Goal: Task Accomplishment & Management: Use online tool/utility

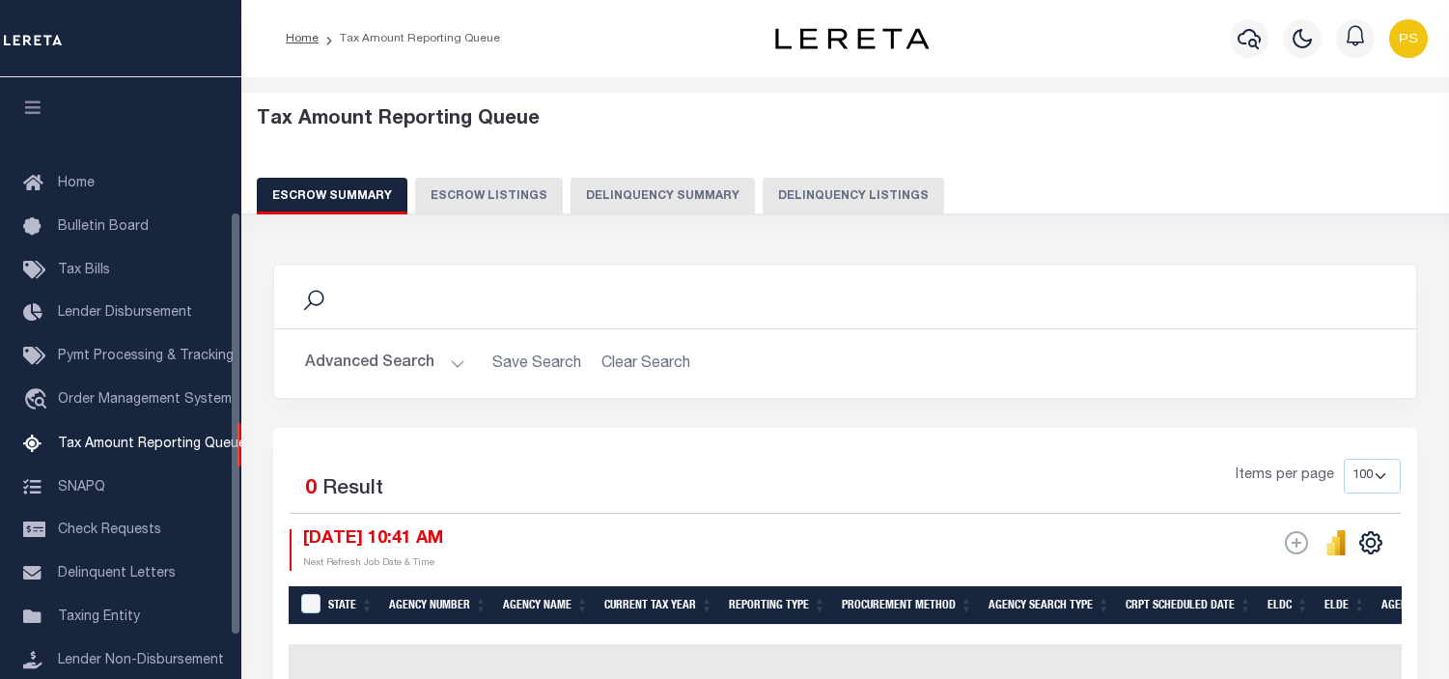
select select "100"
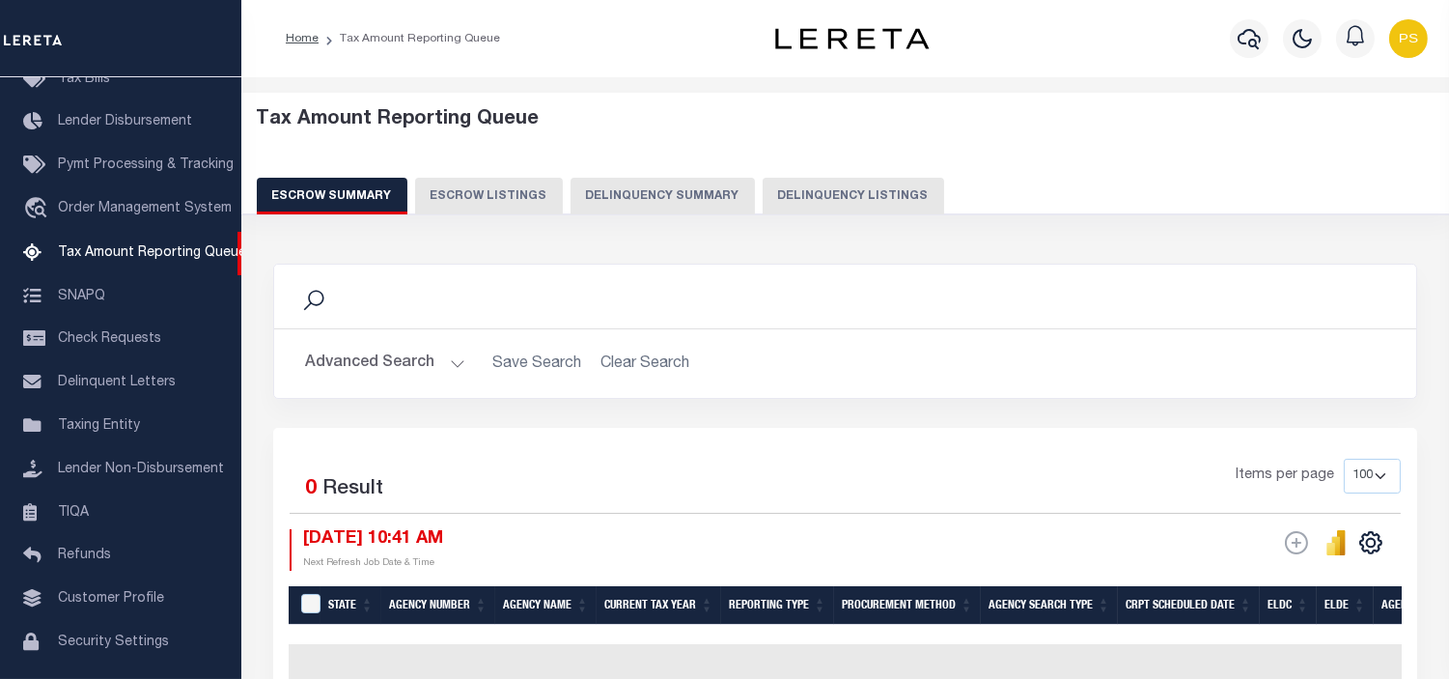
click at [854, 191] on button "Delinquency Listings" at bounding box center [854, 196] width 182 height 37
select select "100"
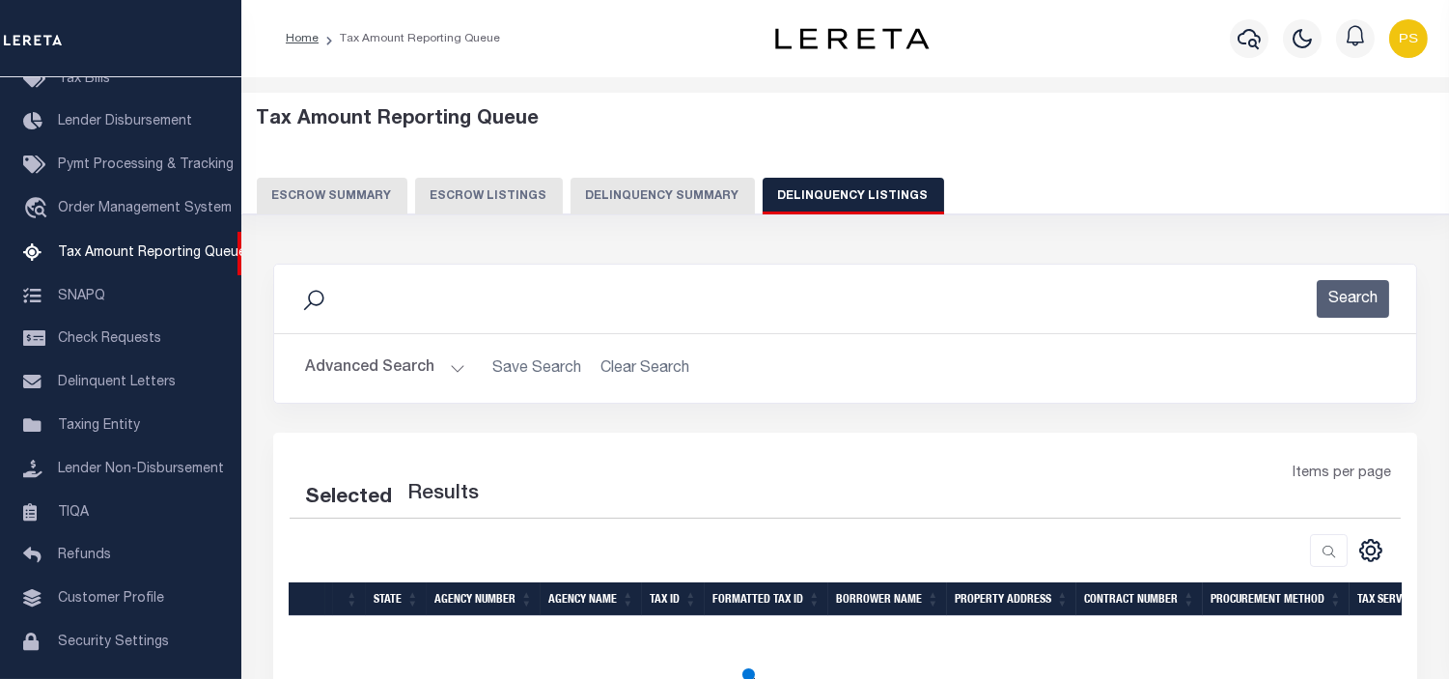
select select "100"
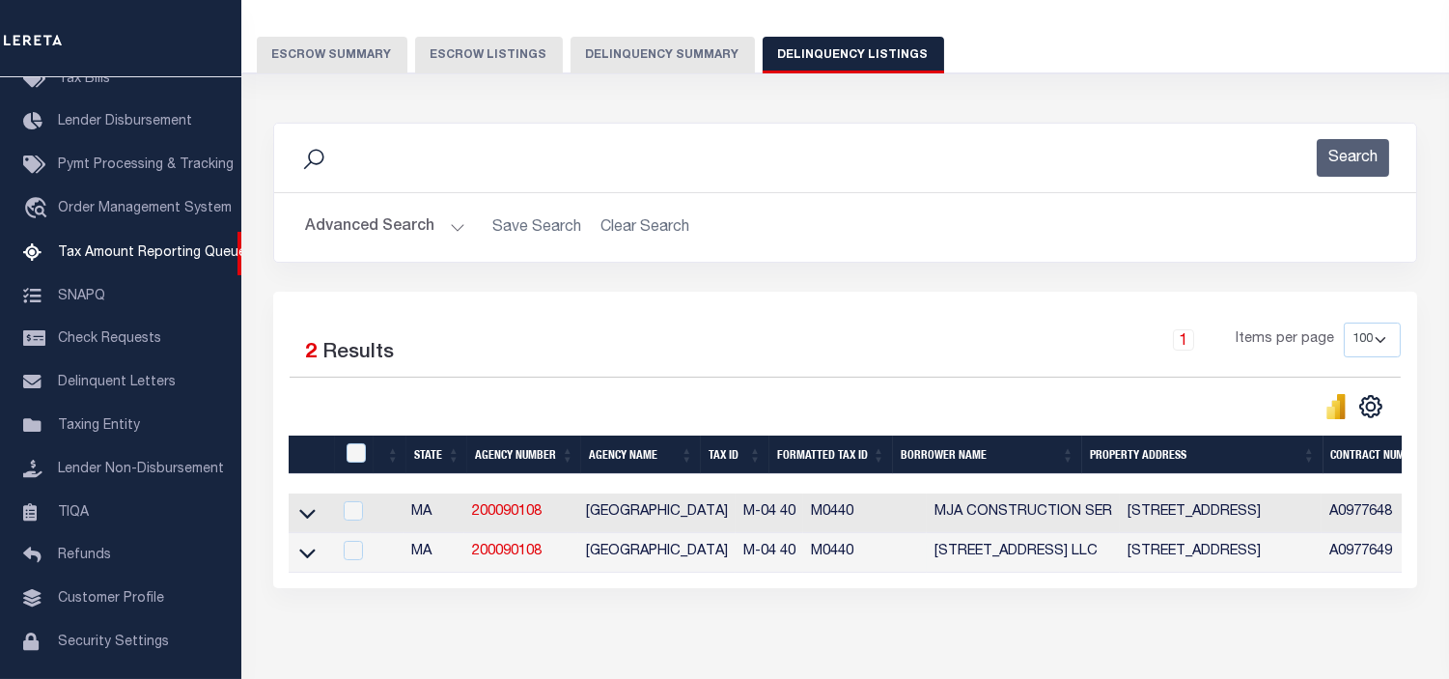
scroll to position [214, 0]
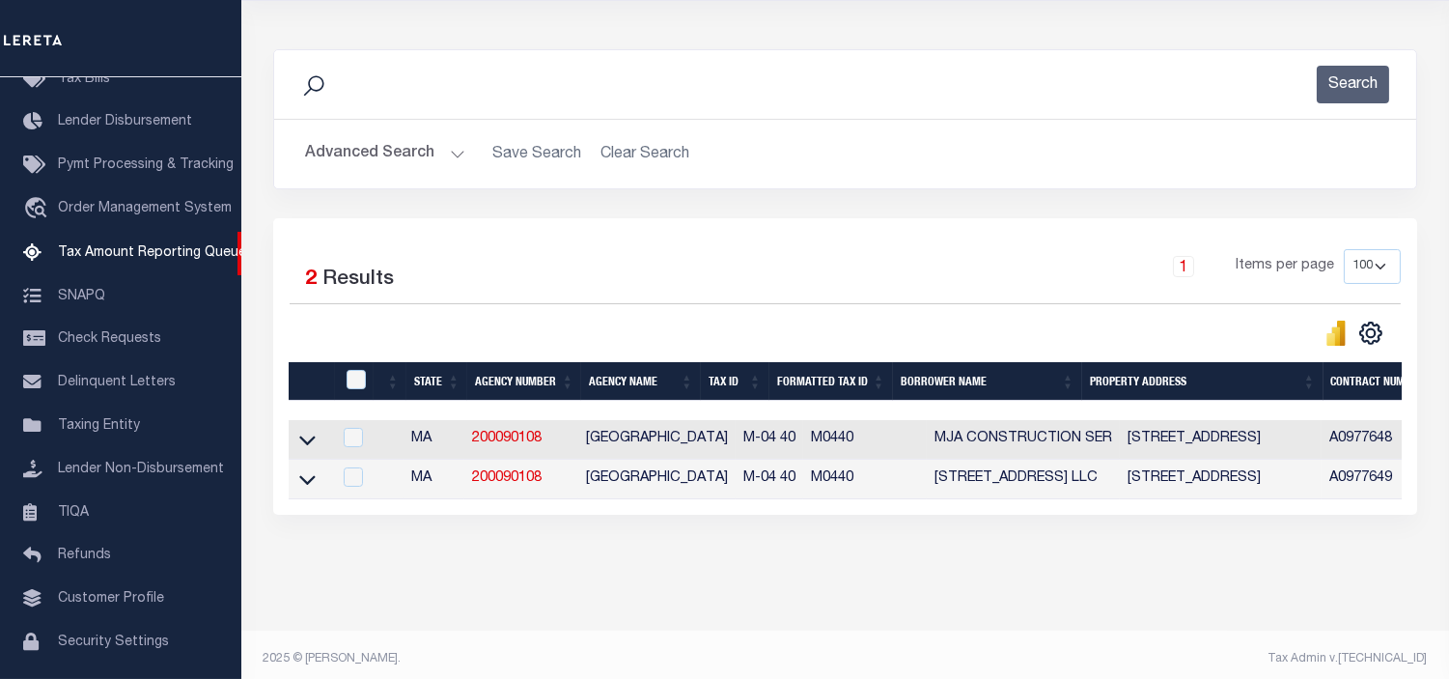
click at [409, 152] on button "Advanced Search" at bounding box center [385, 154] width 160 height 38
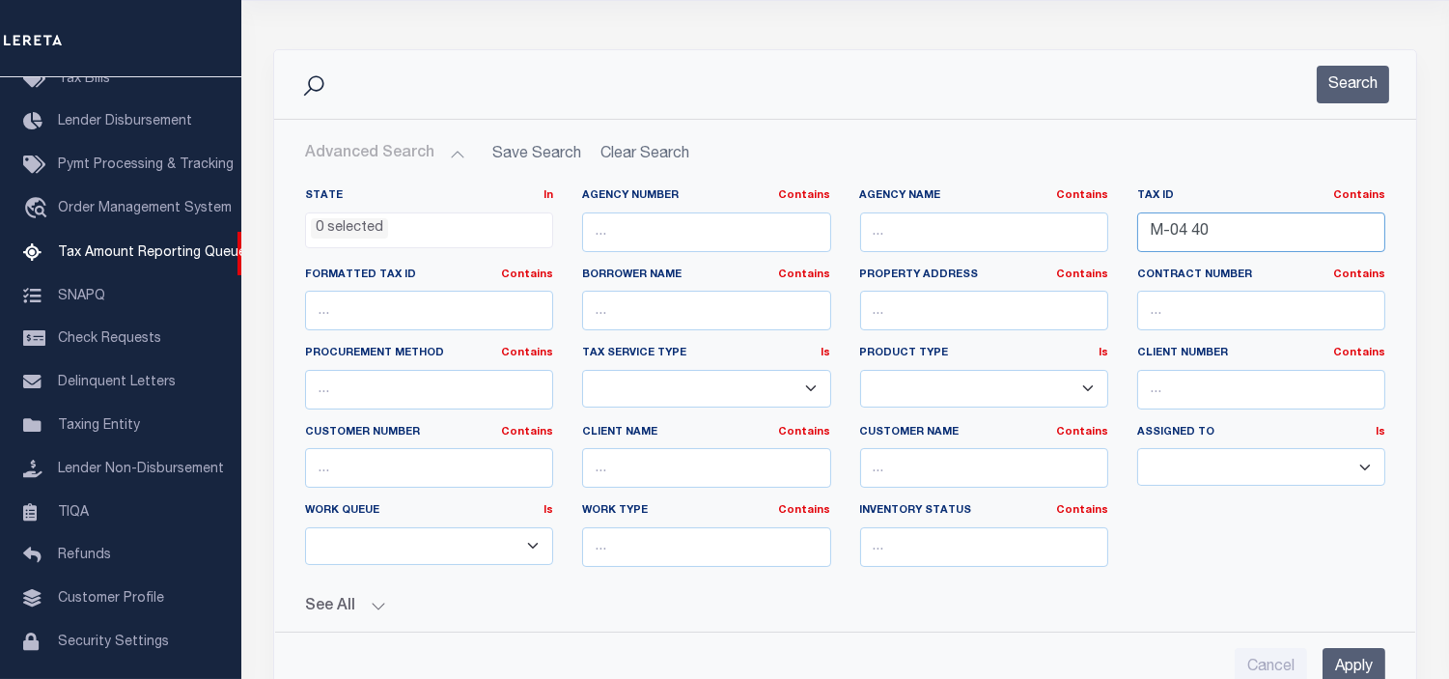
click at [1179, 226] on input "M-04 40" at bounding box center [1261, 232] width 248 height 40
paste input "15-06-35-800-006.026-016"
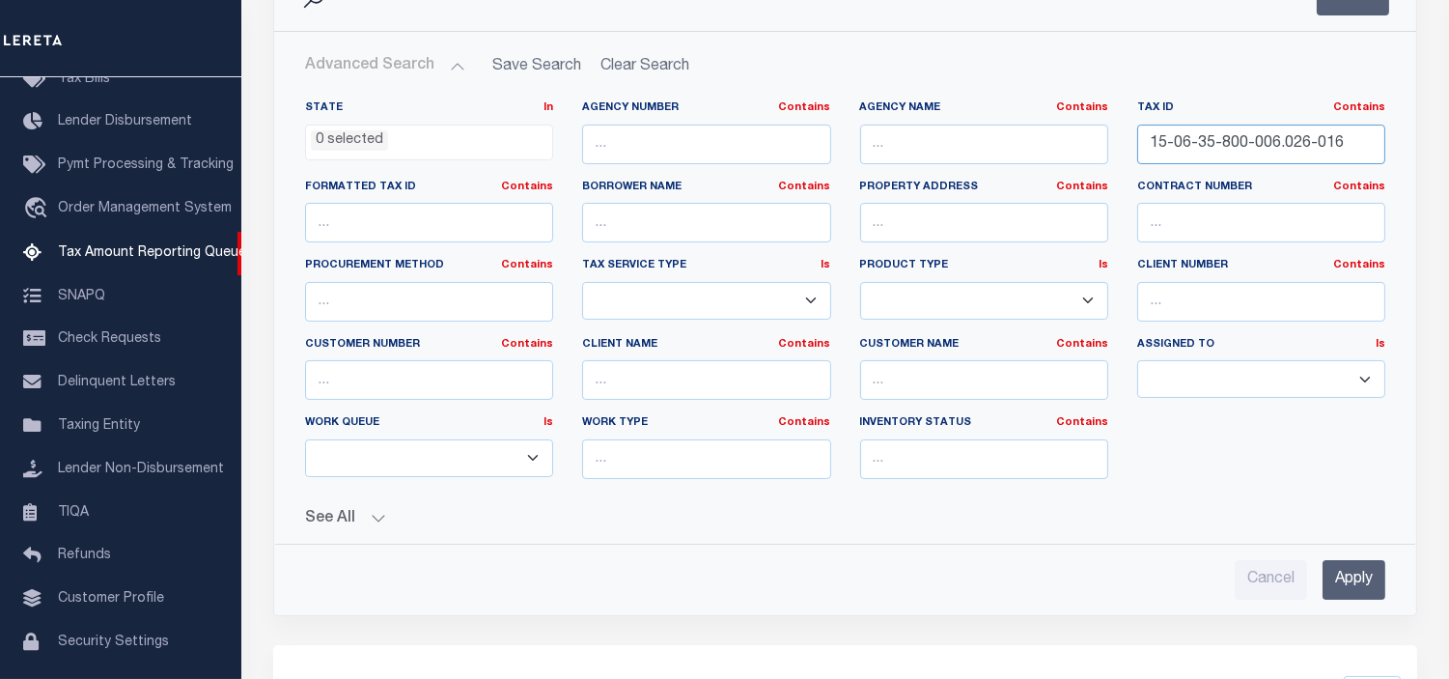
scroll to position [429, 0]
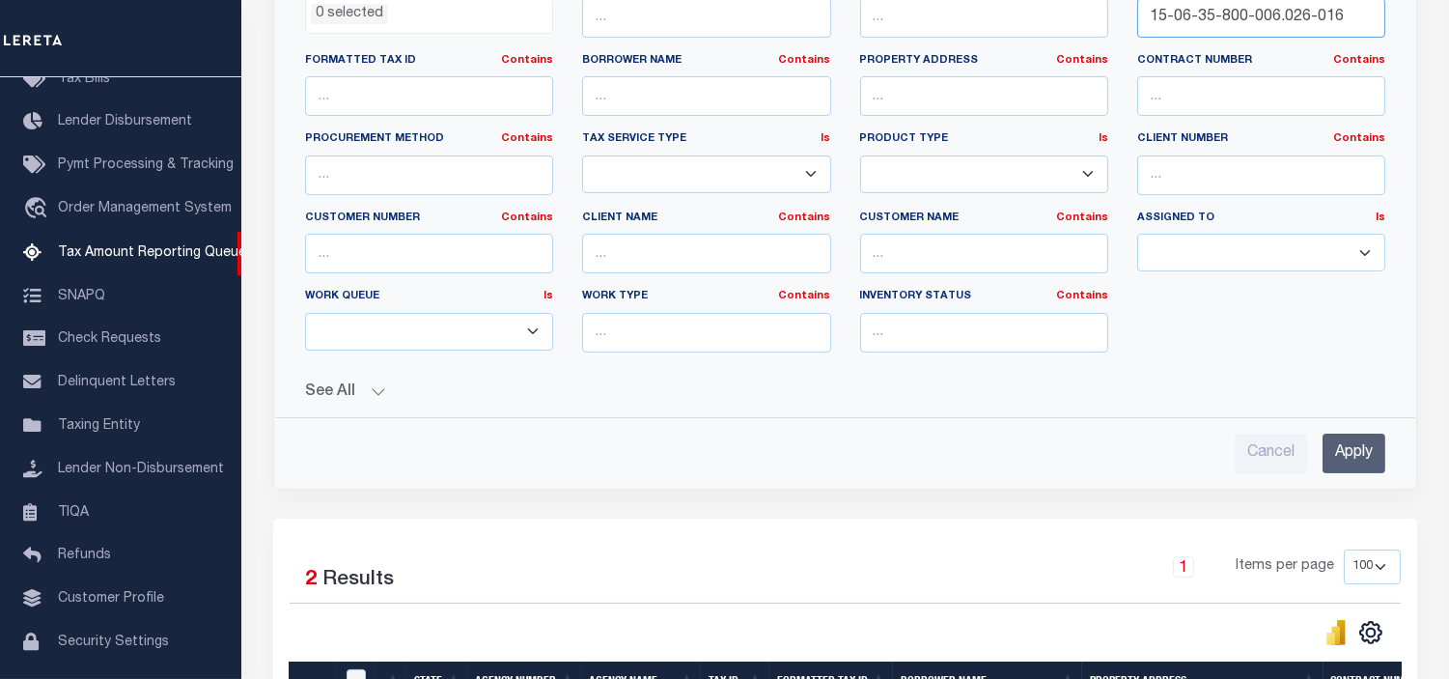
type input "15-06-35-800-006.026-016"
click at [1348, 470] on input "Apply" at bounding box center [1354, 454] width 63 height 40
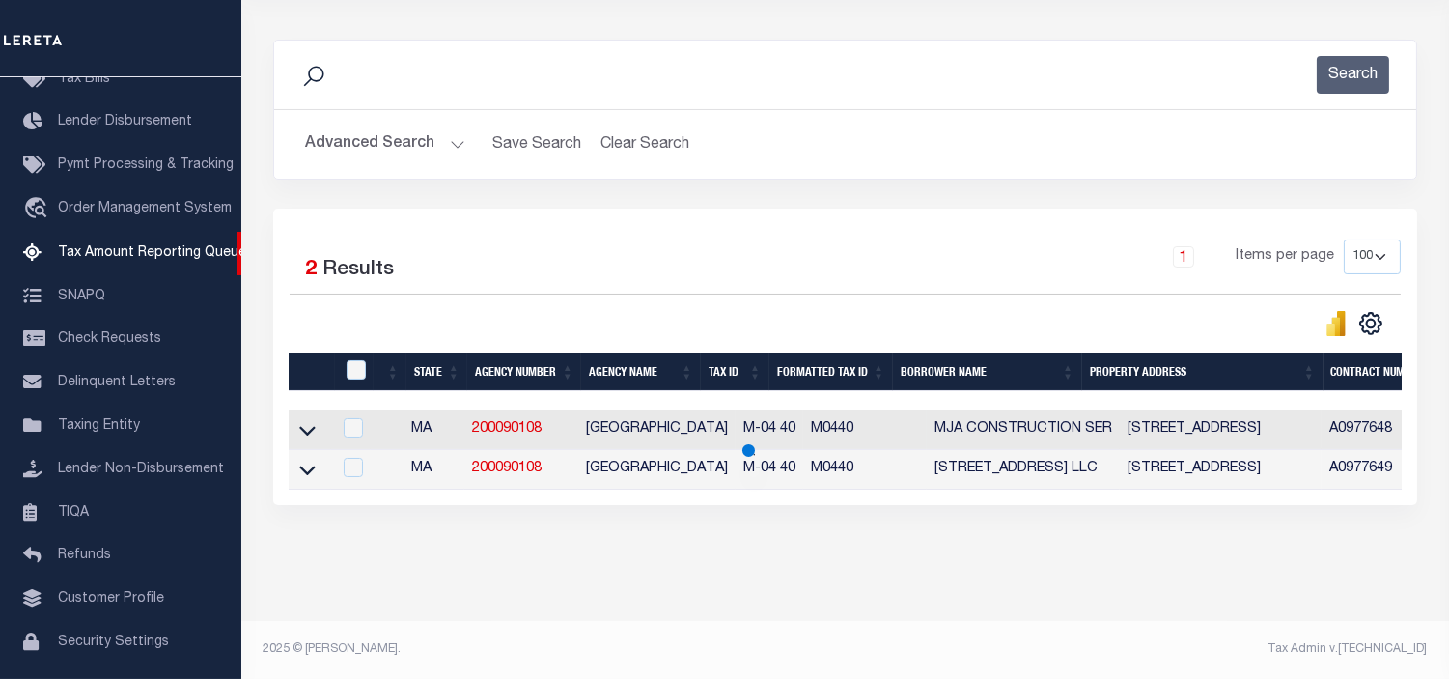
scroll to position [239, 0]
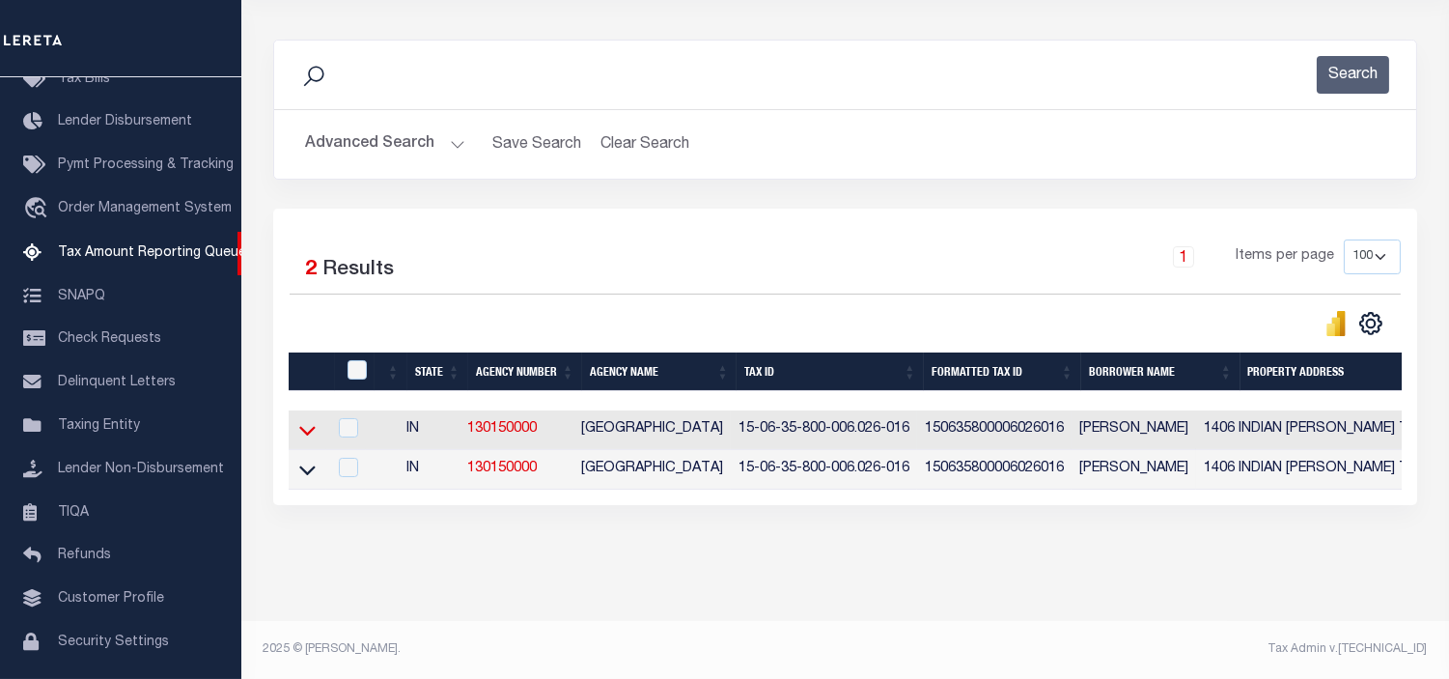
click at [305, 427] on icon at bounding box center [307, 432] width 16 height 10
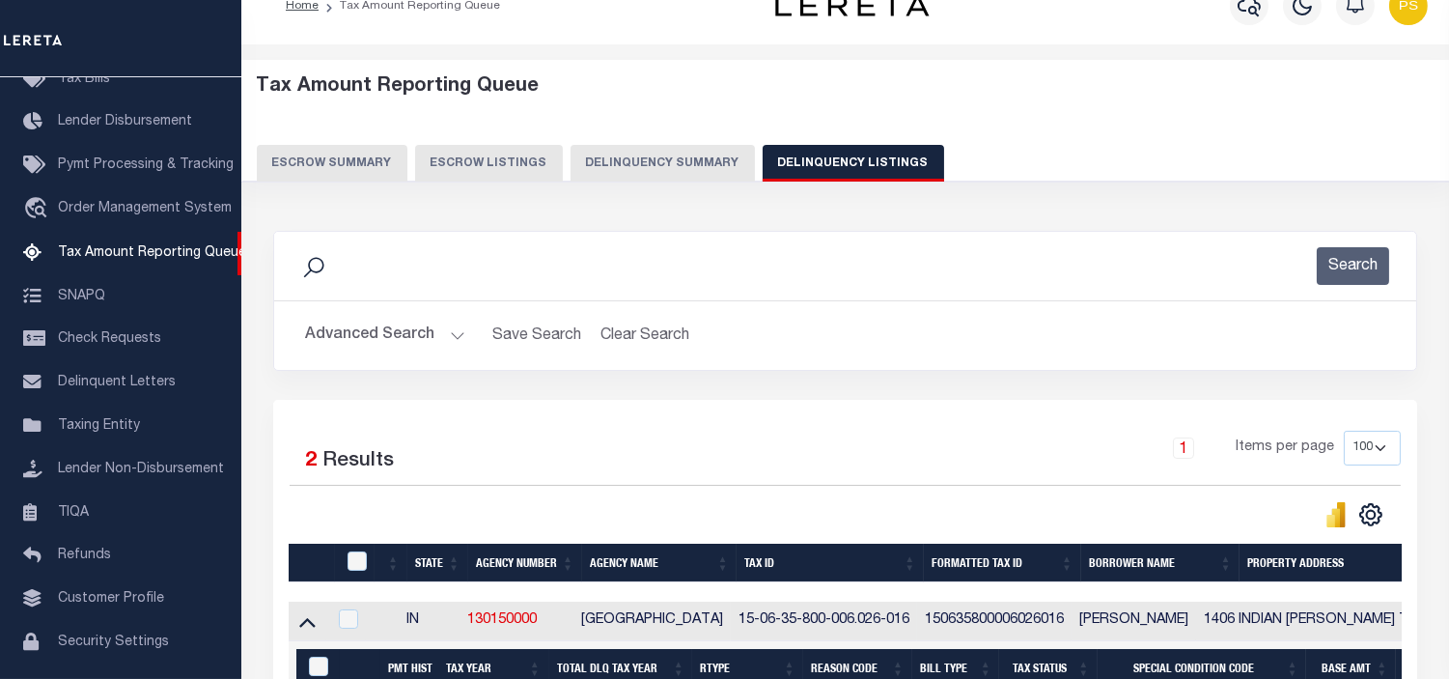
scroll to position [322, 0]
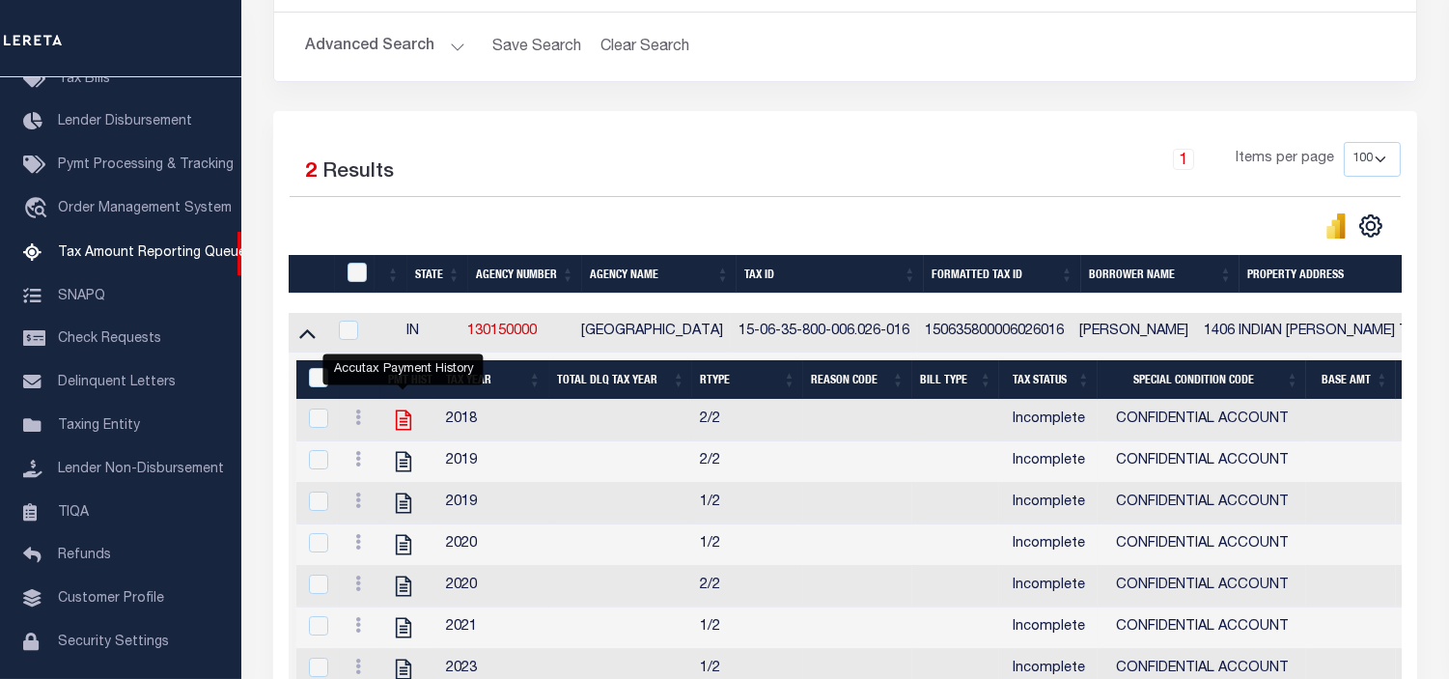
click at [408, 422] on icon "" at bounding box center [403, 419] width 25 height 25
checkbox input "true"
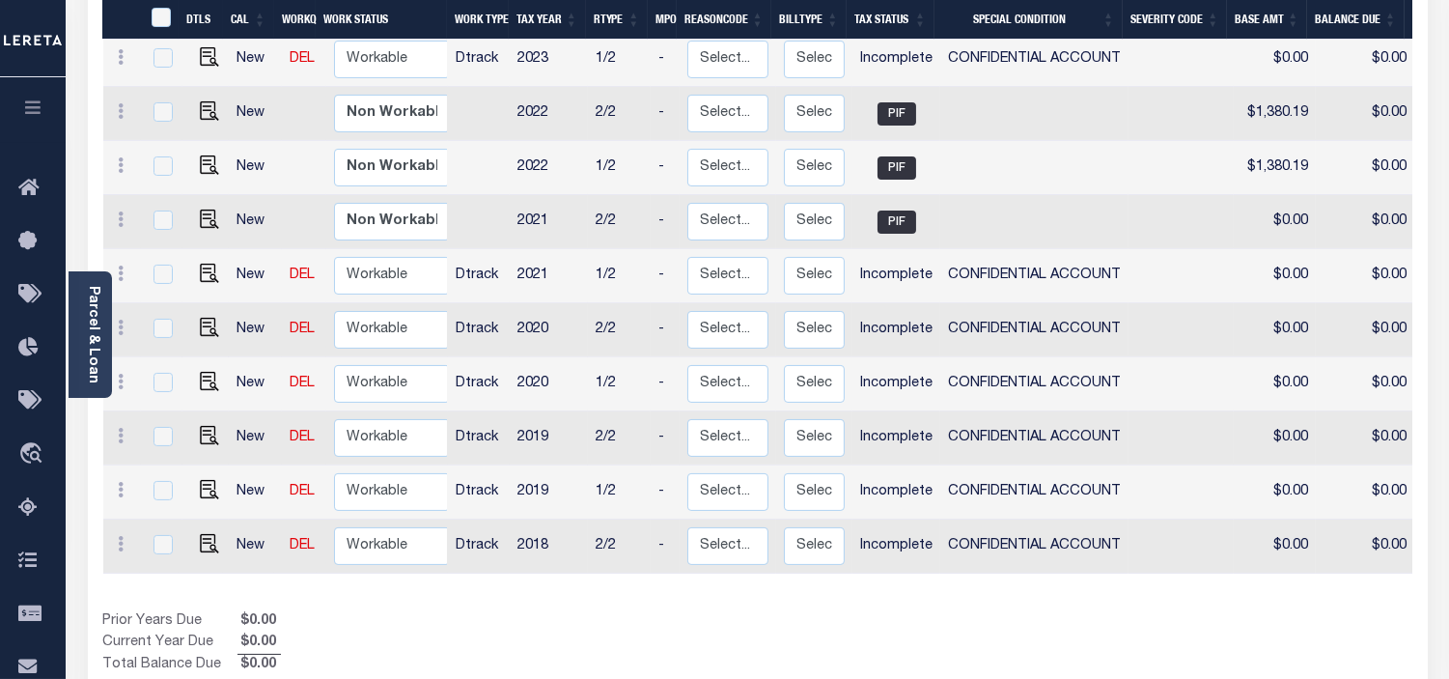
scroll to position [620, 0]
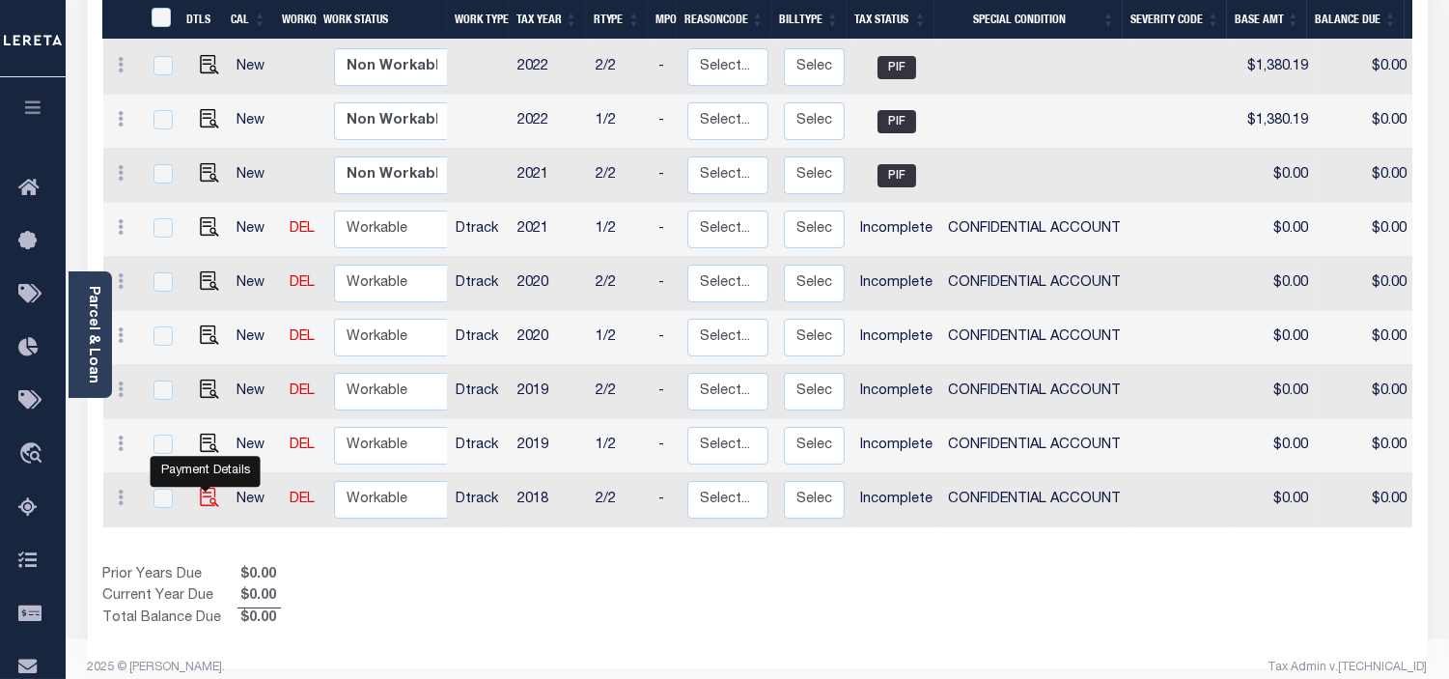
click at [200, 492] on img "" at bounding box center [209, 497] width 19 height 19
checkbox input "true"
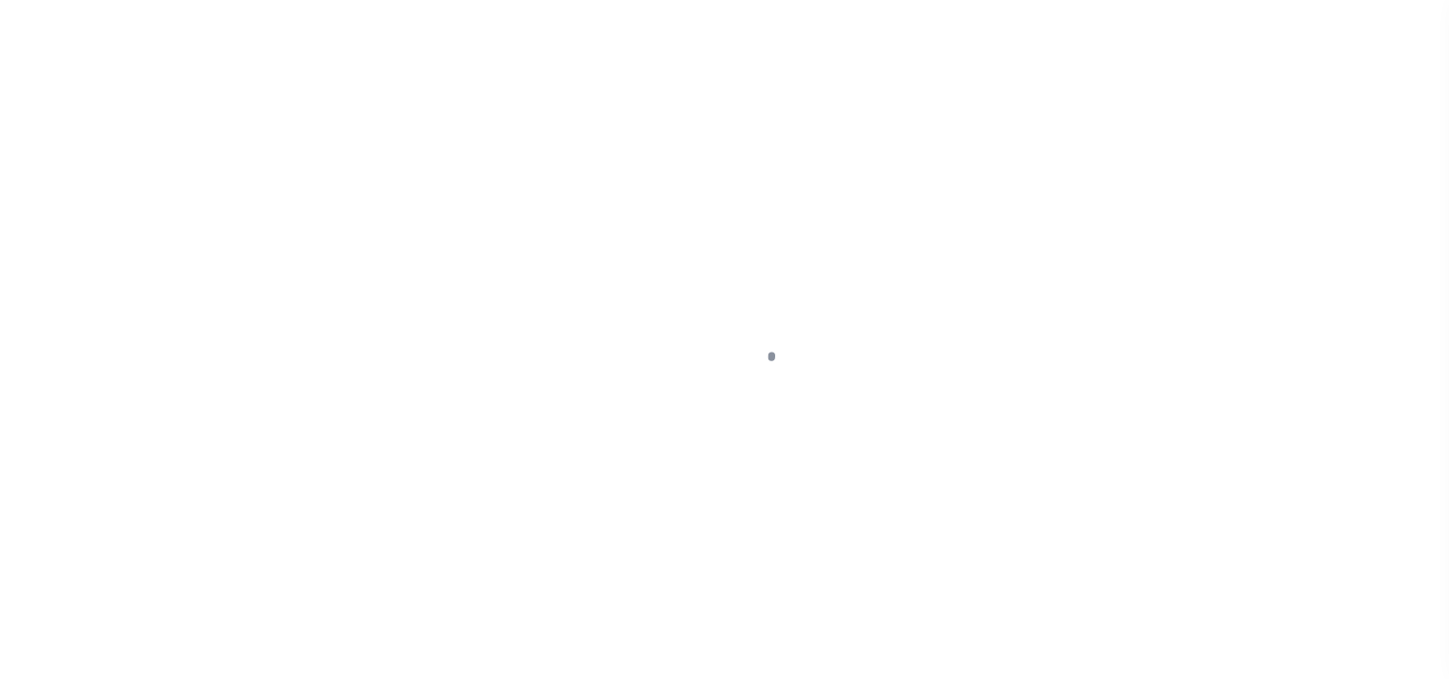
select select "INC"
select select "3"
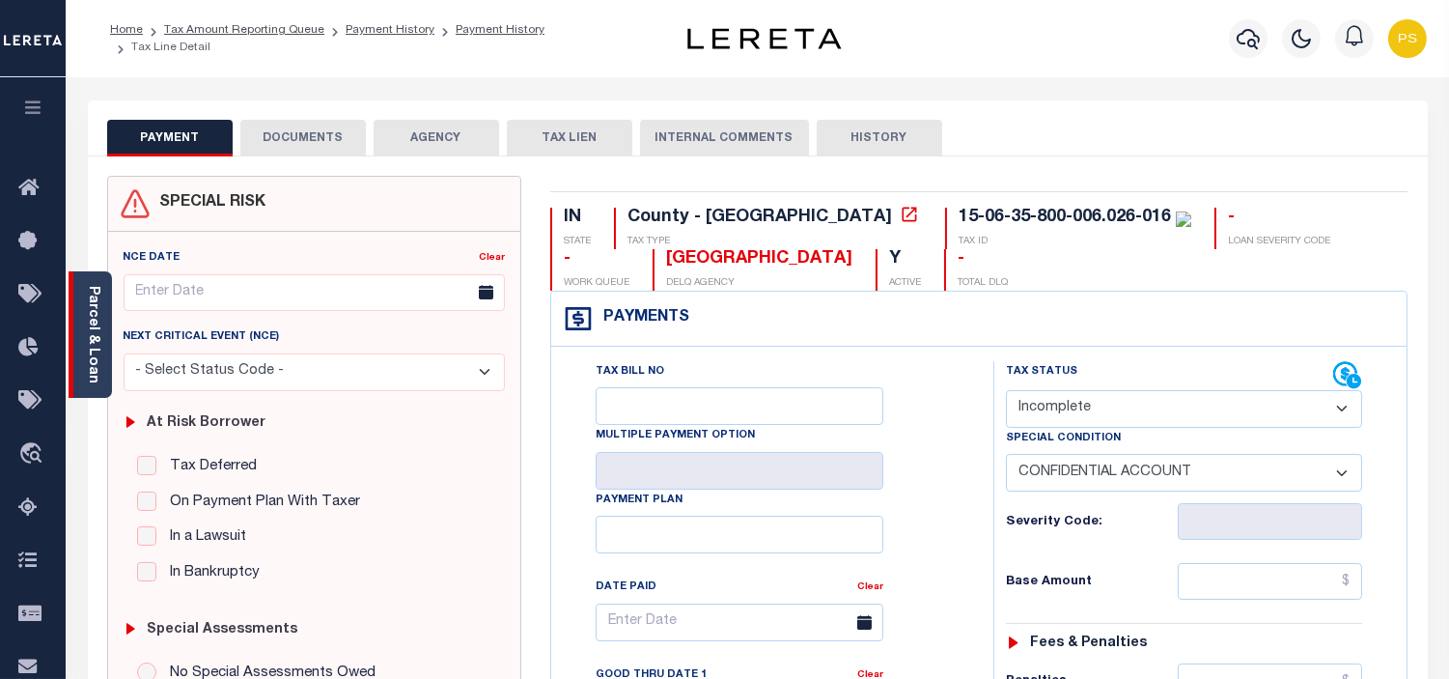
click at [92, 315] on link "Parcel & Loan" at bounding box center [93, 335] width 14 height 98
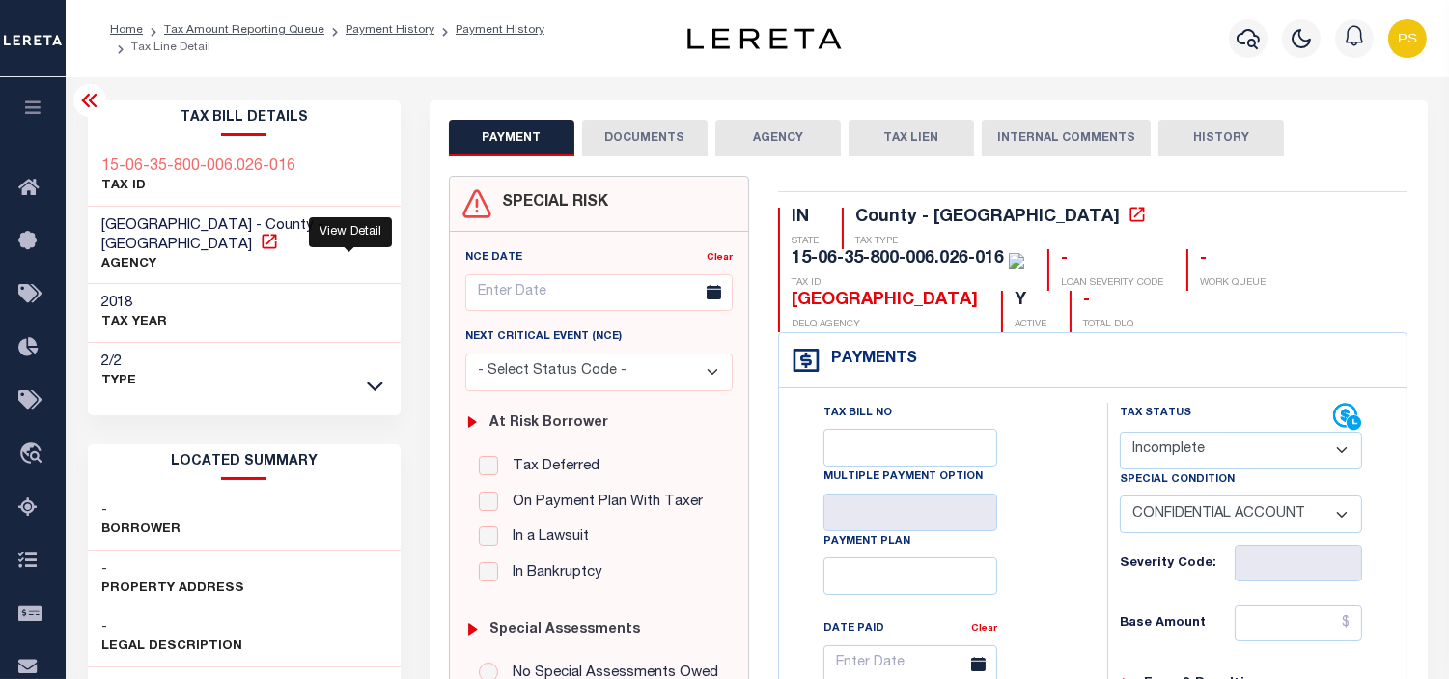
click at [276, 234] on icon at bounding box center [269, 241] width 14 height 14
click at [232, 36] on link "Tax Amount Reporting Queue" at bounding box center [244, 30] width 160 height 12
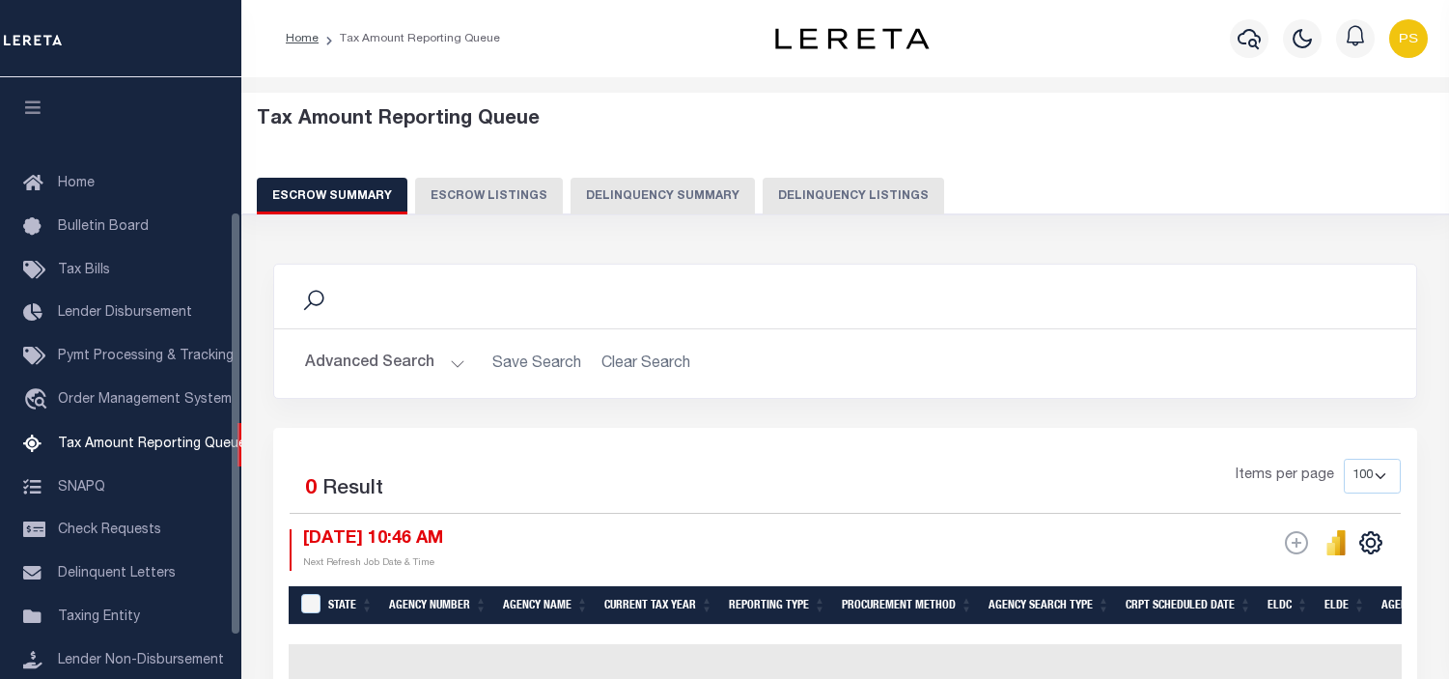
select select "100"
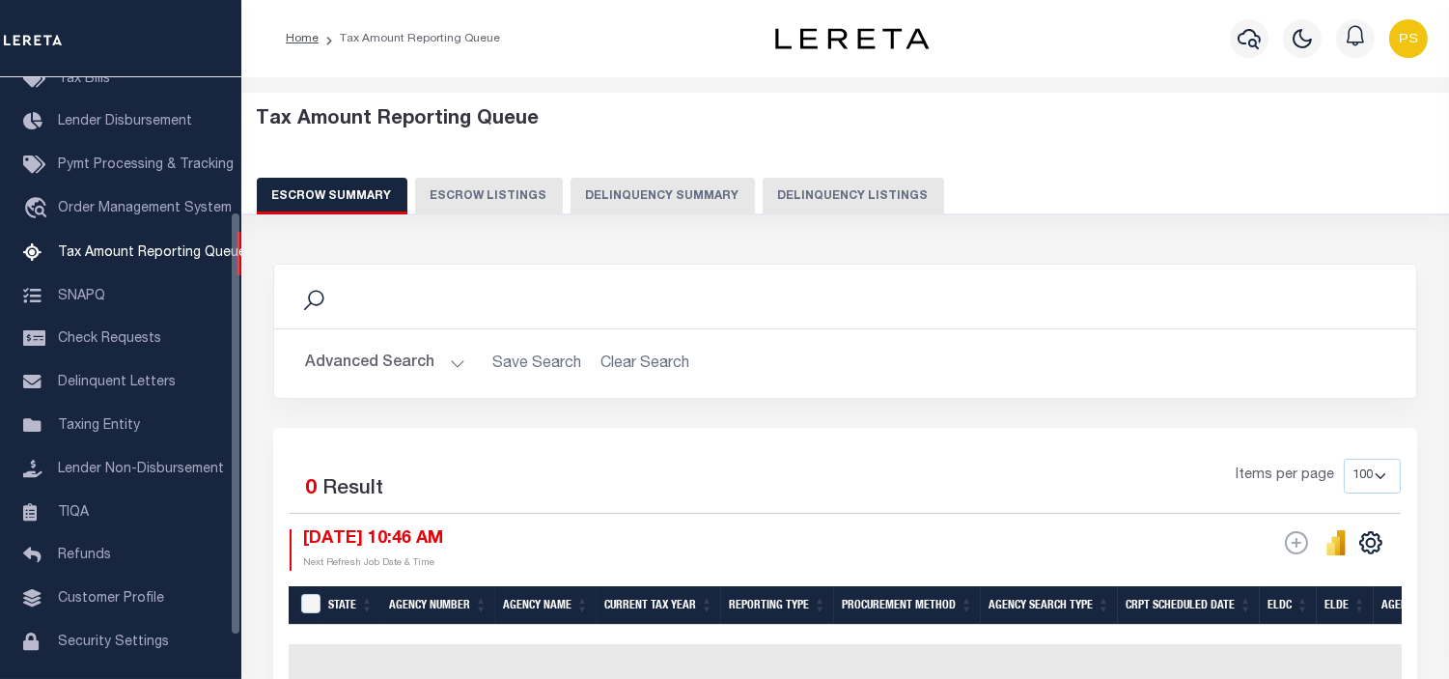
click at [847, 207] on button "Delinquency Listings" at bounding box center [854, 196] width 182 height 37
select select
select select "100"
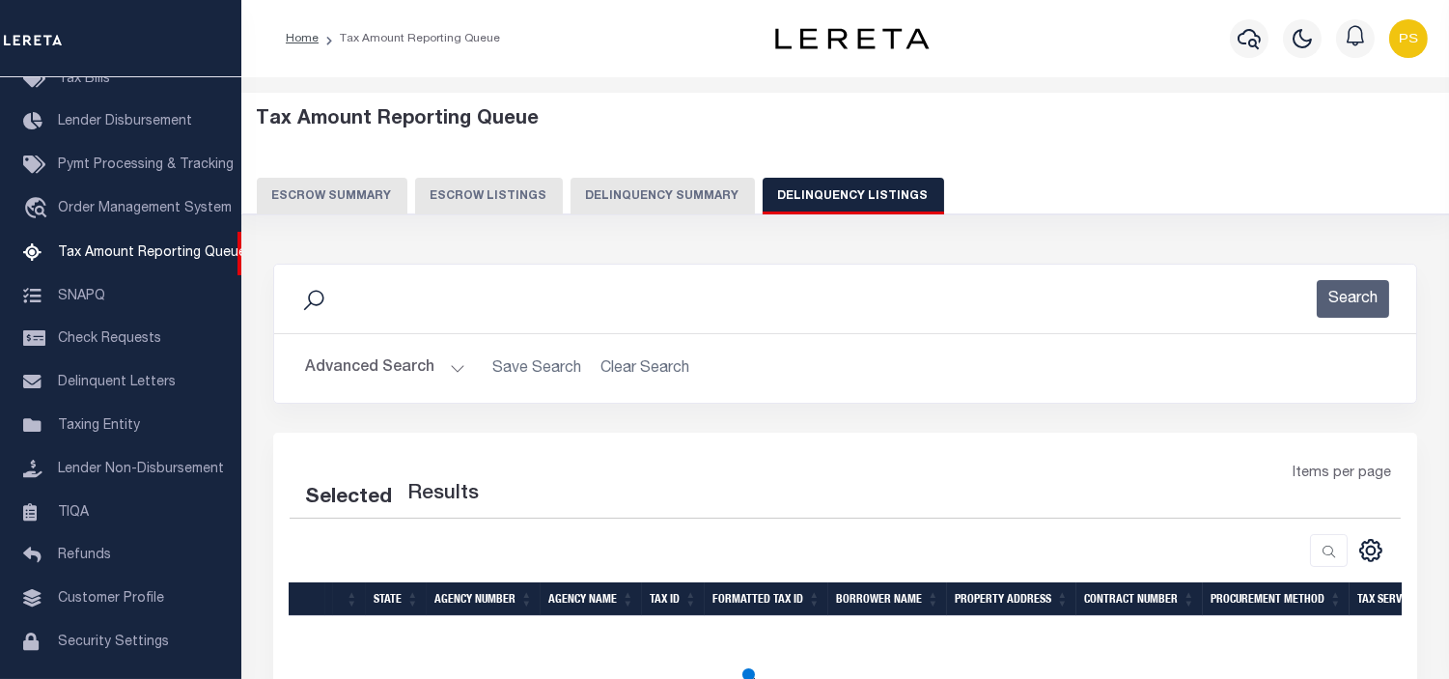
select select "100"
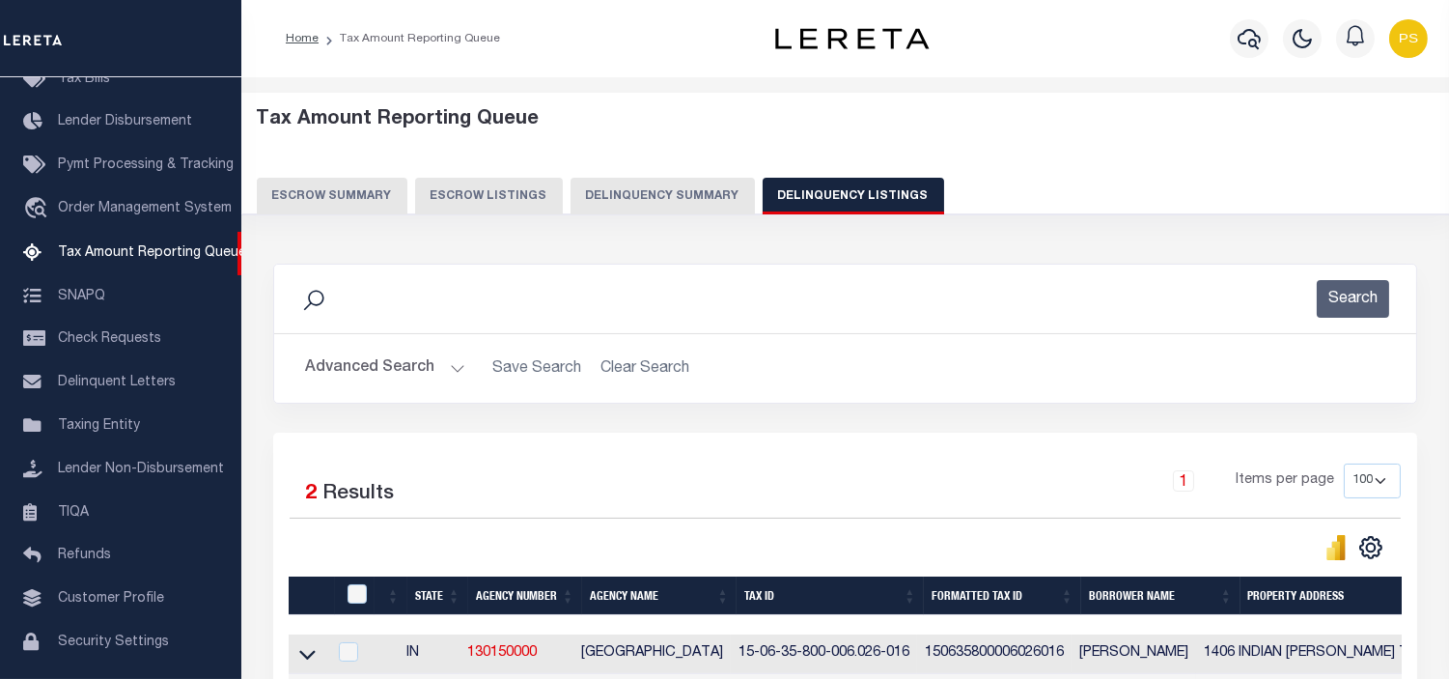
click at [330, 378] on button "Advanced Search" at bounding box center [385, 369] width 160 height 38
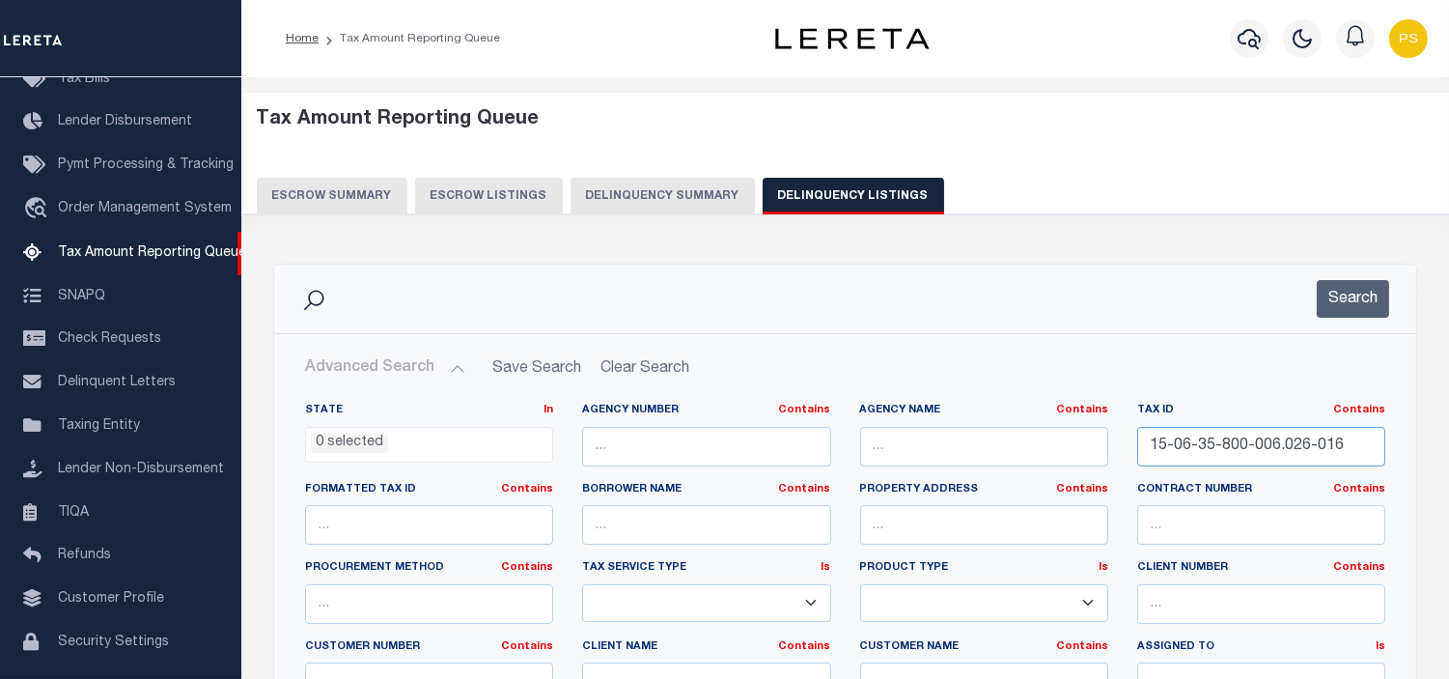
click at [1193, 449] on input "15-06-35-800-006.026-016" at bounding box center [1261, 447] width 248 height 40
paste input "7-19-401-037.000-002"
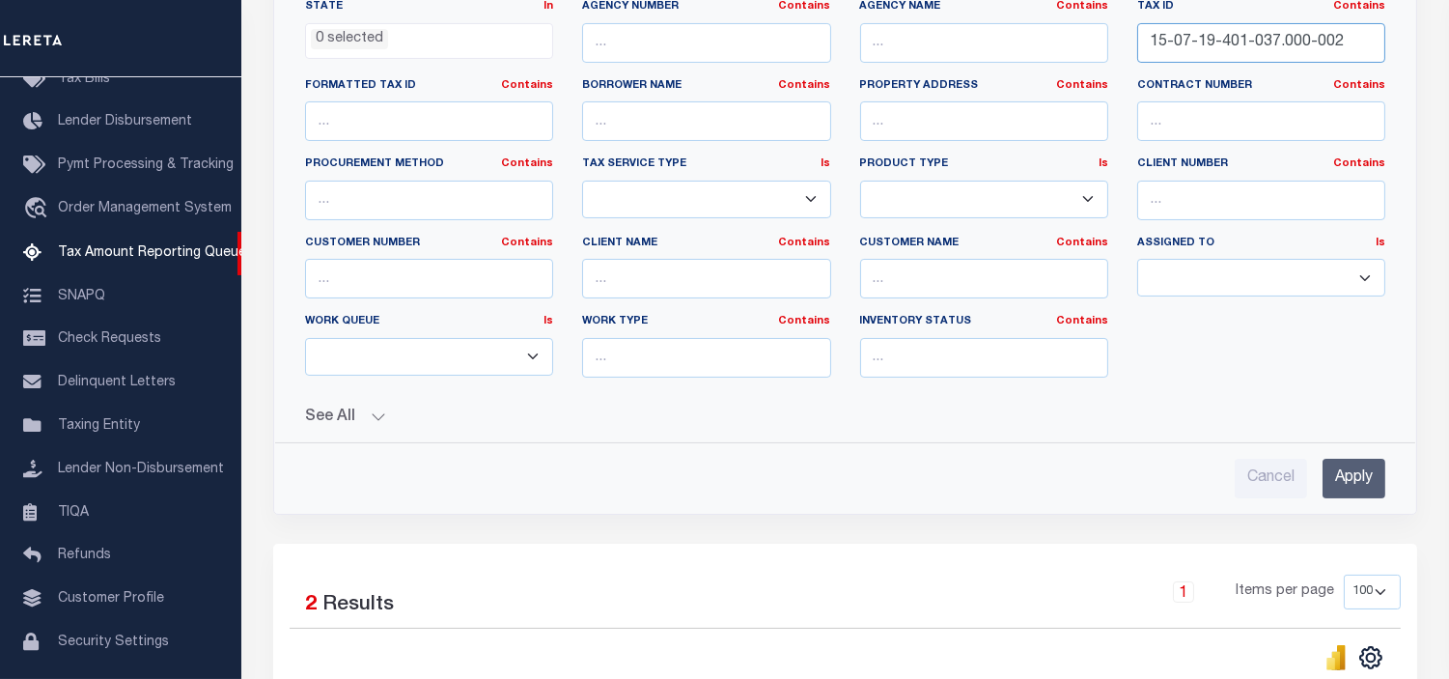
scroll to position [429, 0]
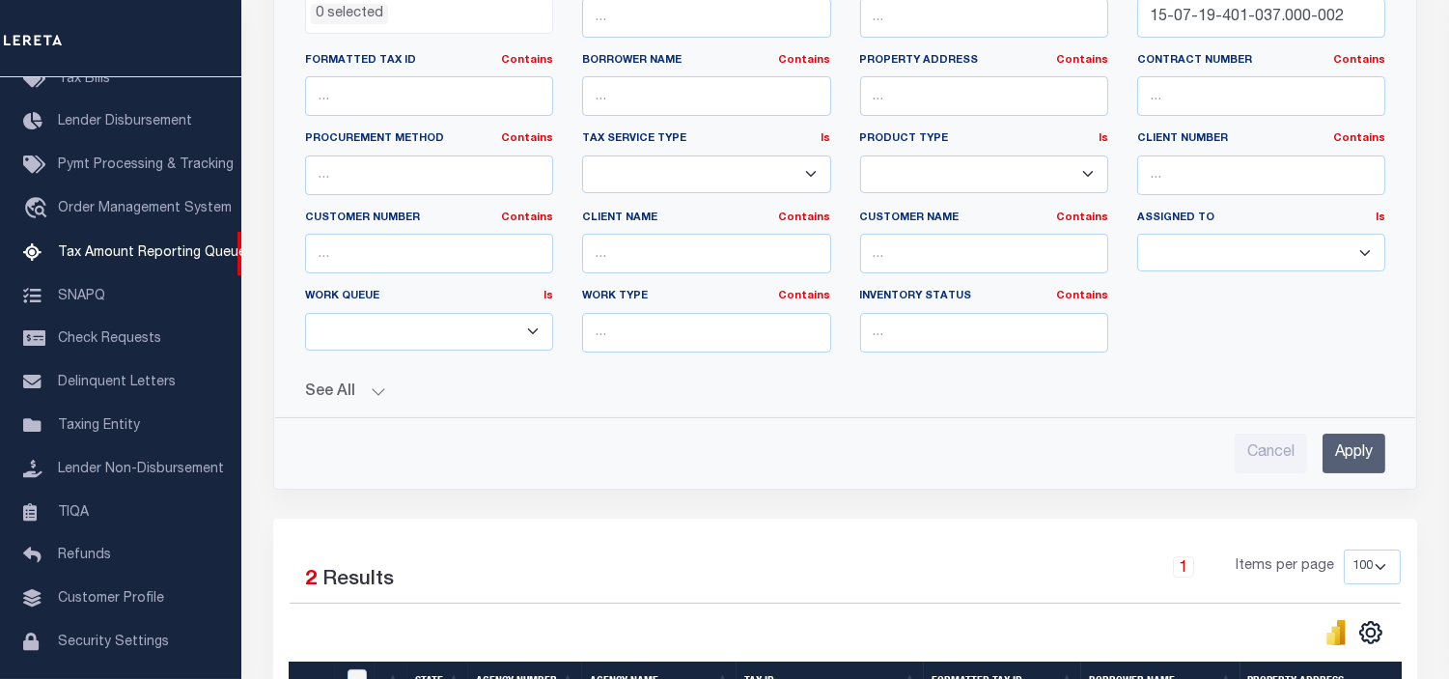
click at [1357, 455] on input "Apply" at bounding box center [1354, 454] width 63 height 40
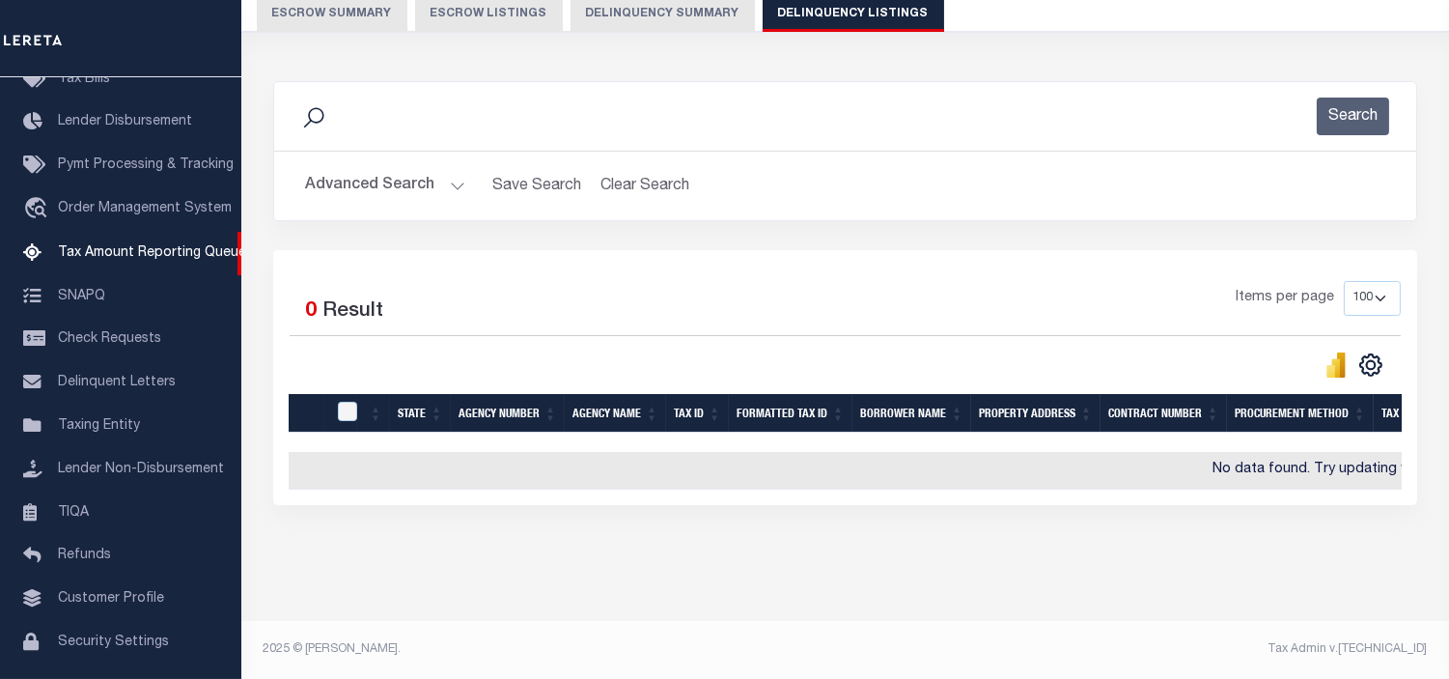
scroll to position [197, 0]
drag, startPoint x: 841, startPoint y: 490, endPoint x: 1411, endPoint y: 519, distance: 570.4
click at [1411, 519] on div "Data sync process is currently running, you may face some response delays. Sear…" at bounding box center [846, 312] width 1170 height 501
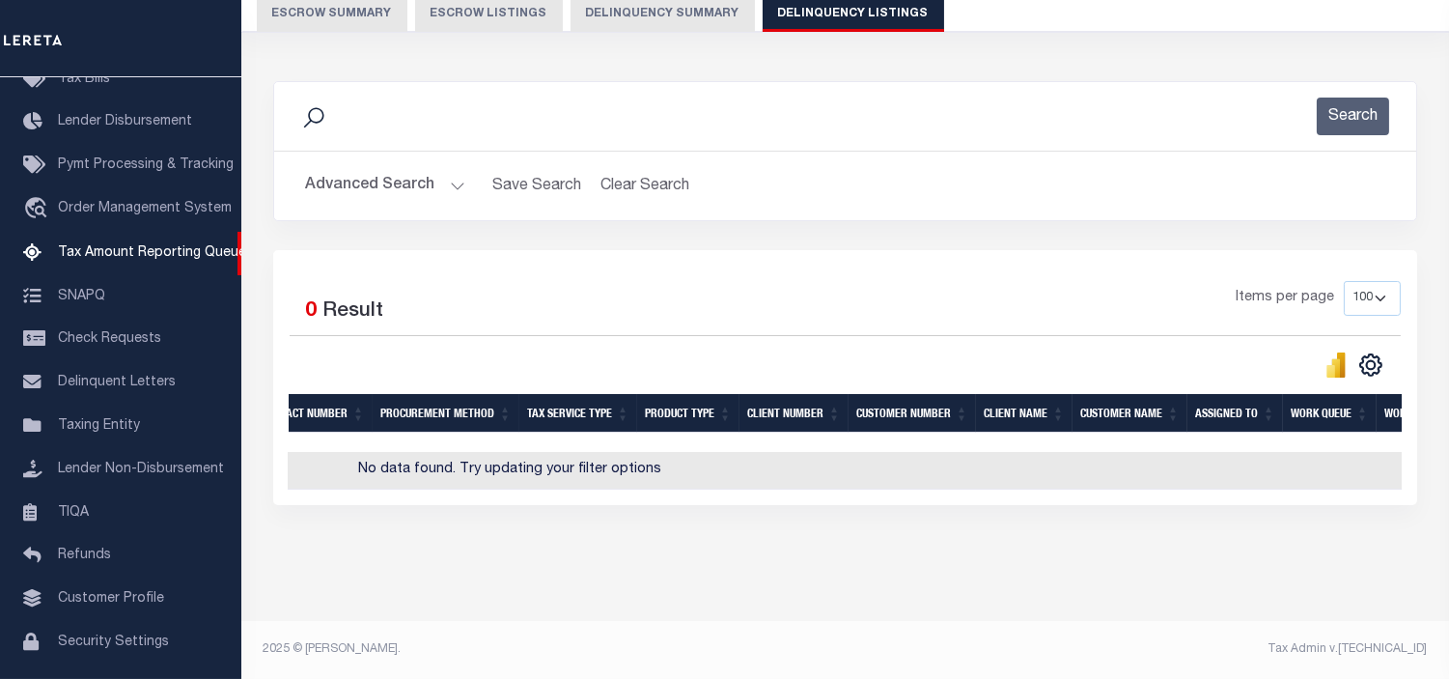
scroll to position [0, 0]
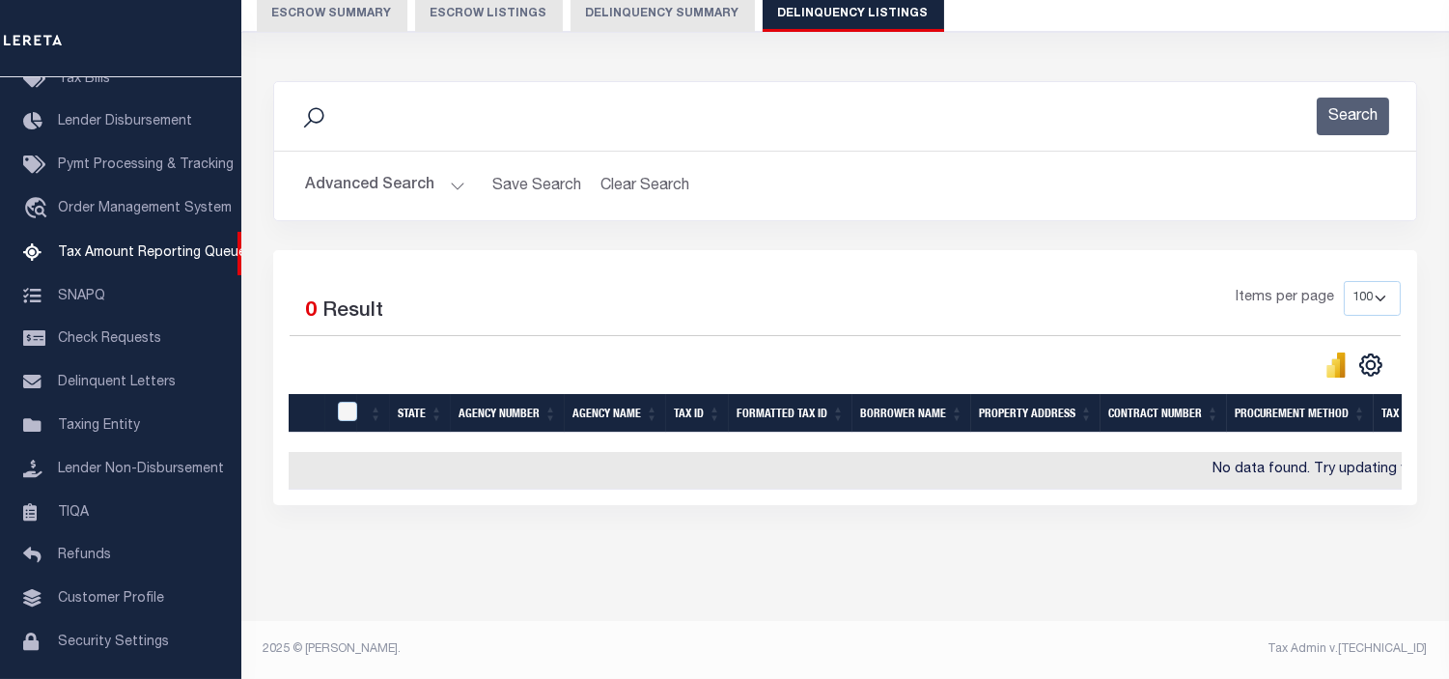
click at [350, 182] on button "Advanced Search" at bounding box center [385, 186] width 160 height 38
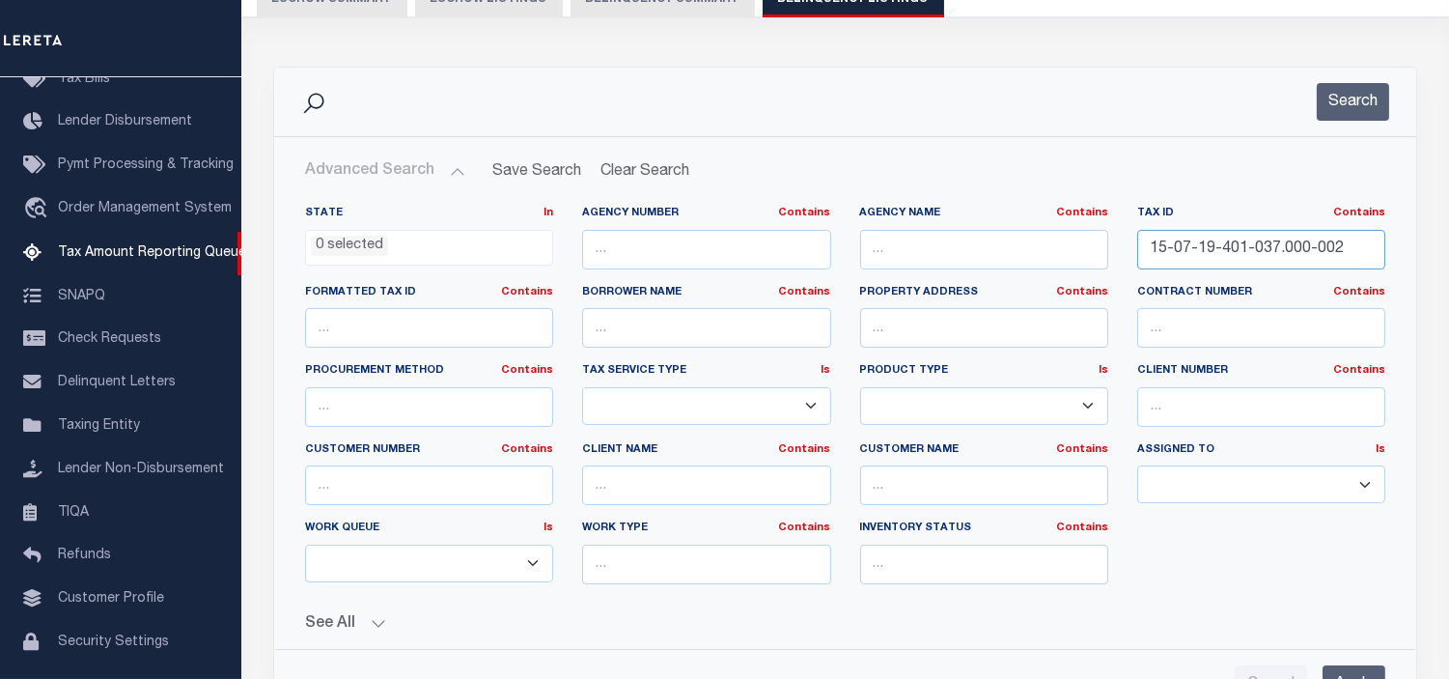
click at [1186, 251] on input "15-07-19-401-037.000-002" at bounding box center [1261, 250] width 248 height 40
paste input "6-35-800-006.026-016"
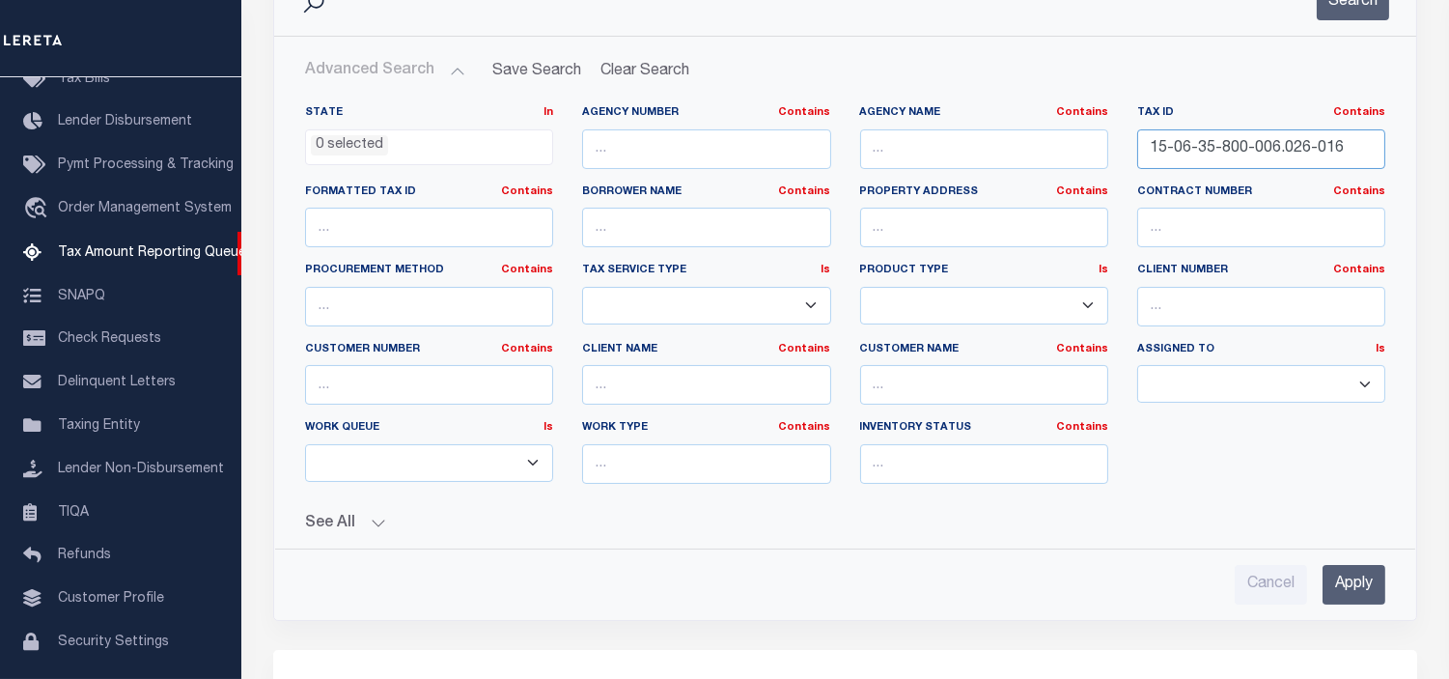
scroll to position [411, 0]
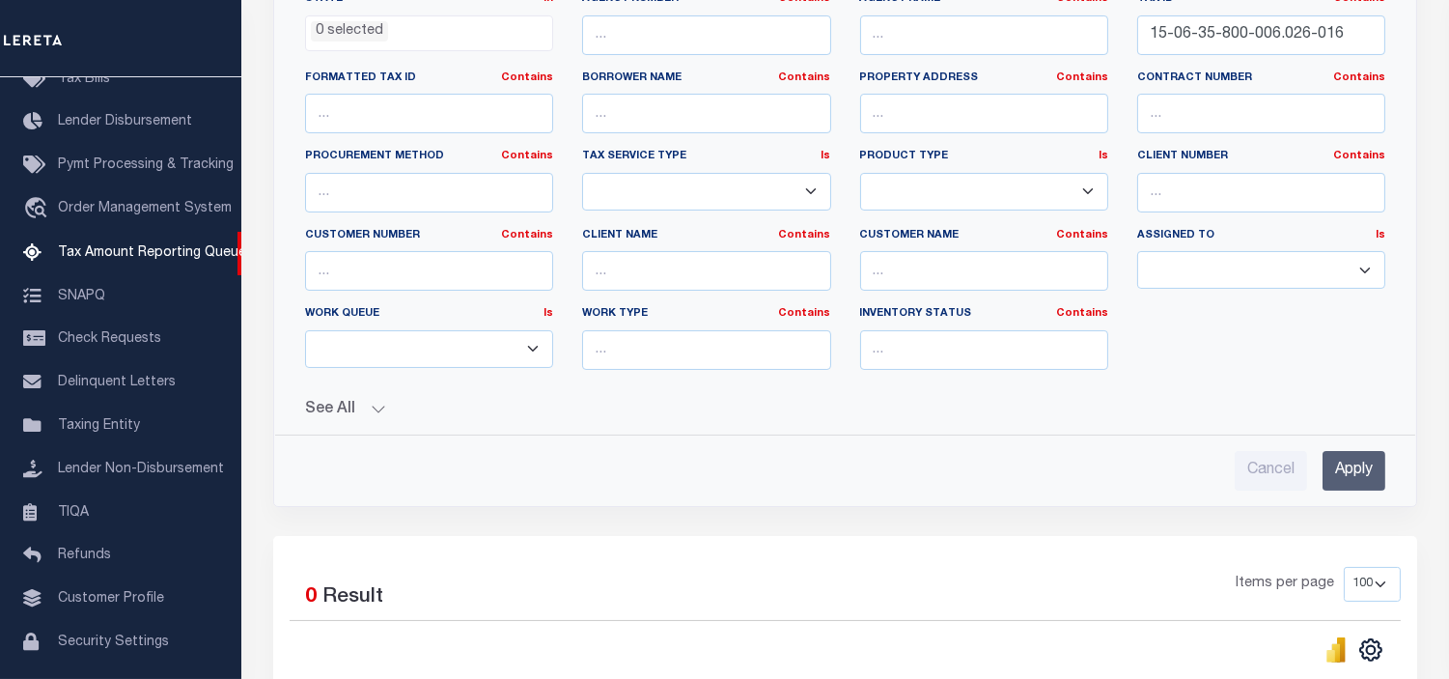
click at [1359, 477] on input "Apply" at bounding box center [1354, 471] width 63 height 40
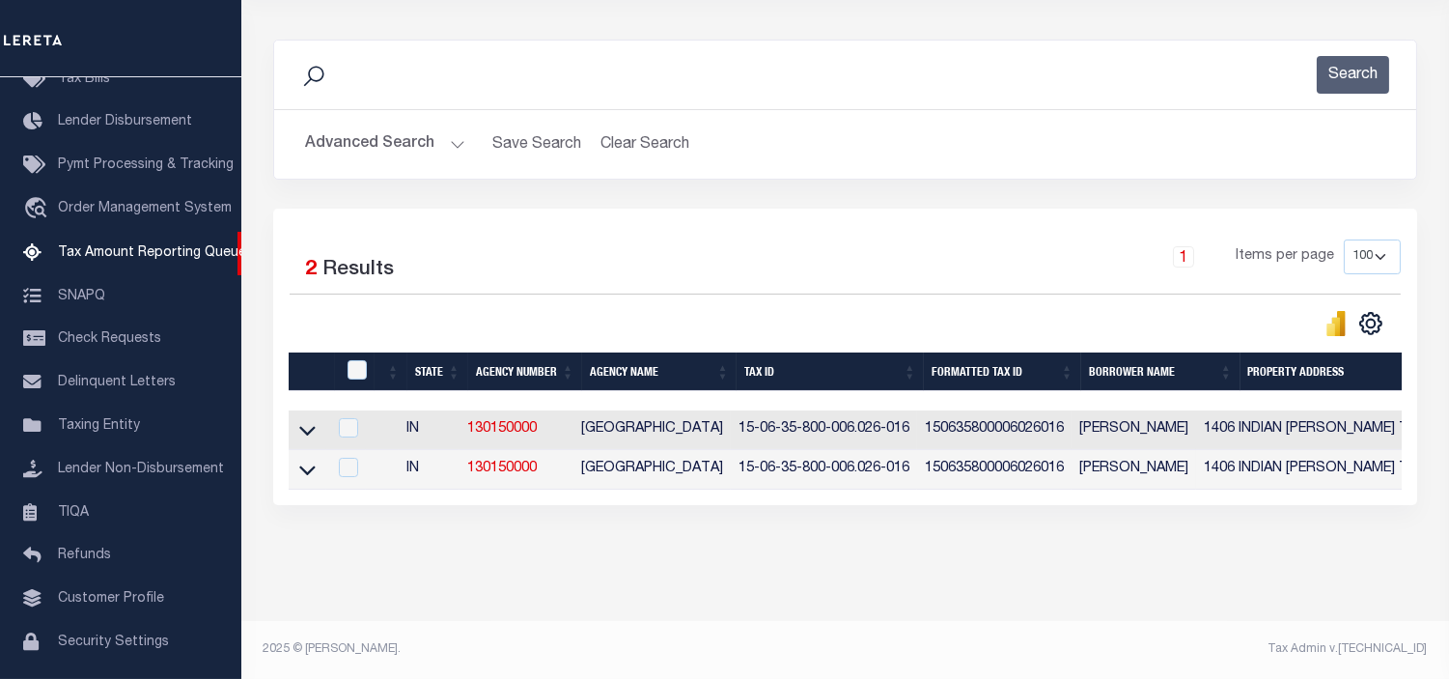
scroll to position [239, 0]
click at [309, 427] on icon at bounding box center [307, 430] width 16 height 20
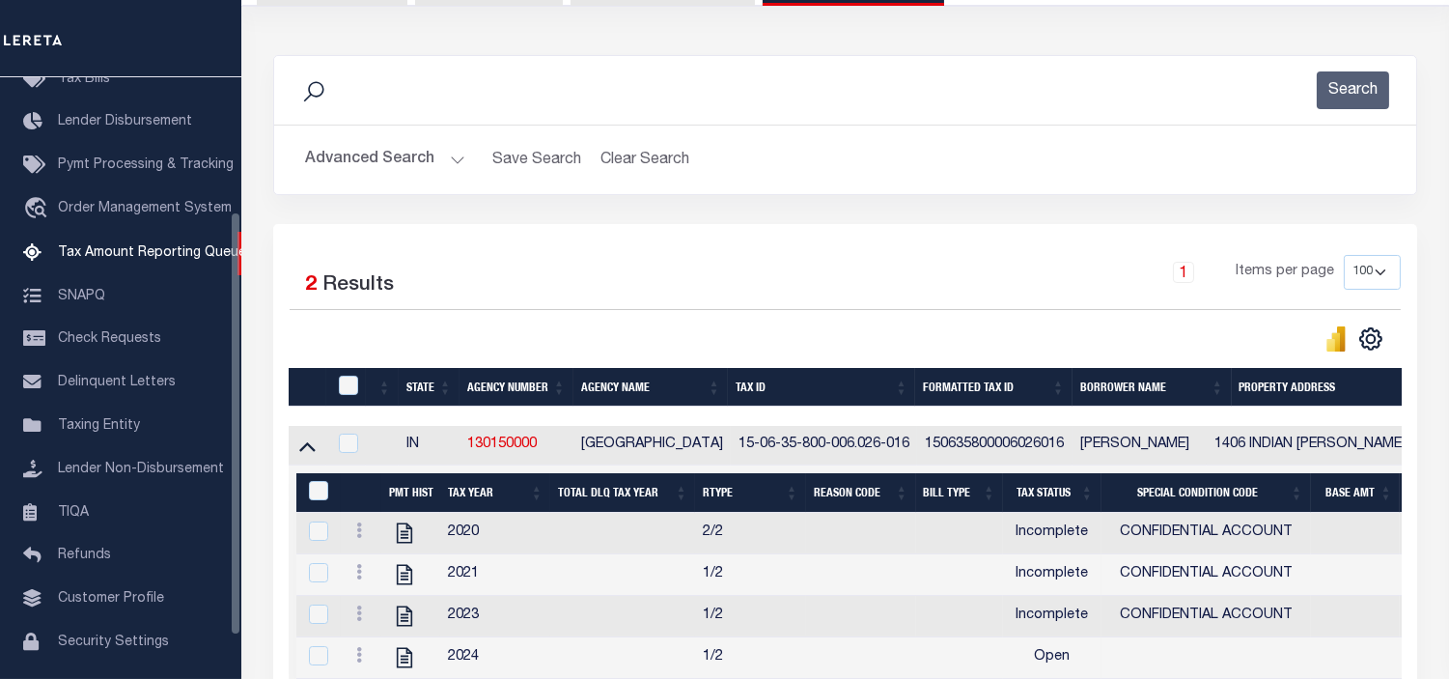
scroll to position [132, 0]
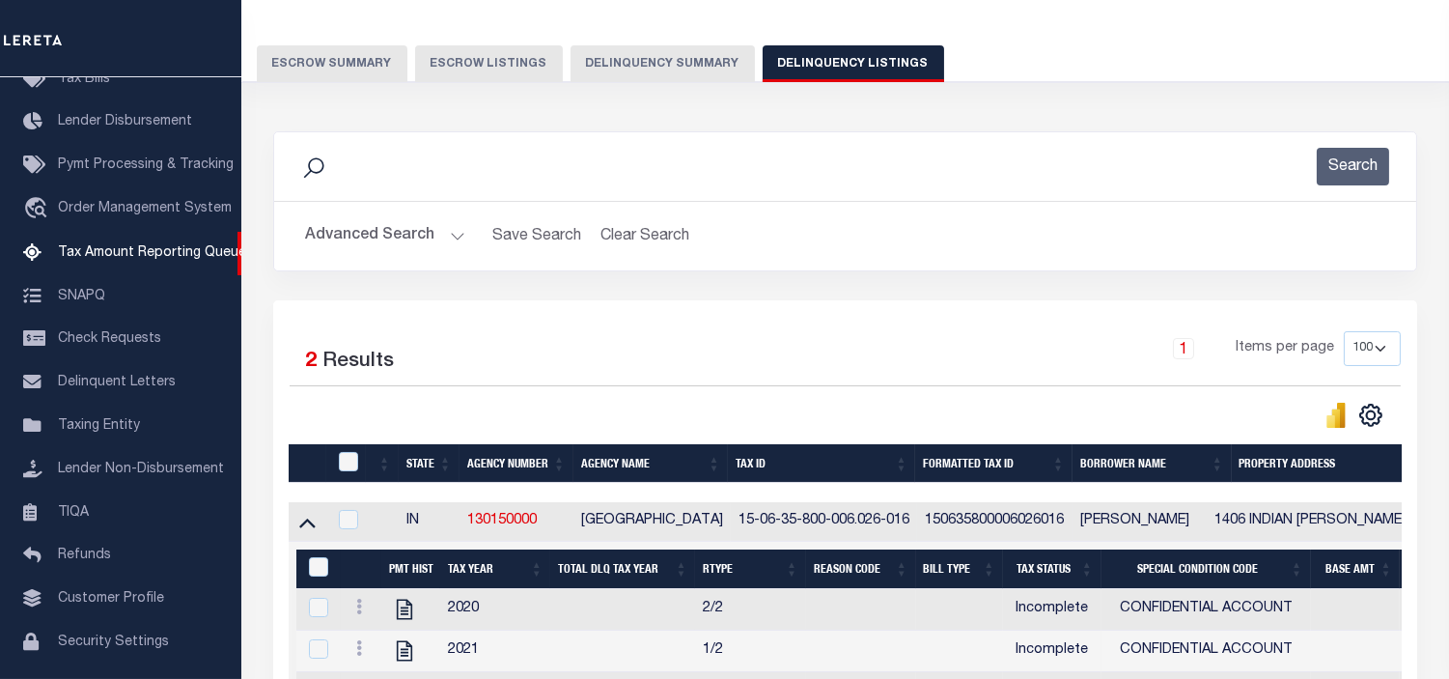
click at [378, 234] on button "Advanced Search" at bounding box center [385, 236] width 160 height 38
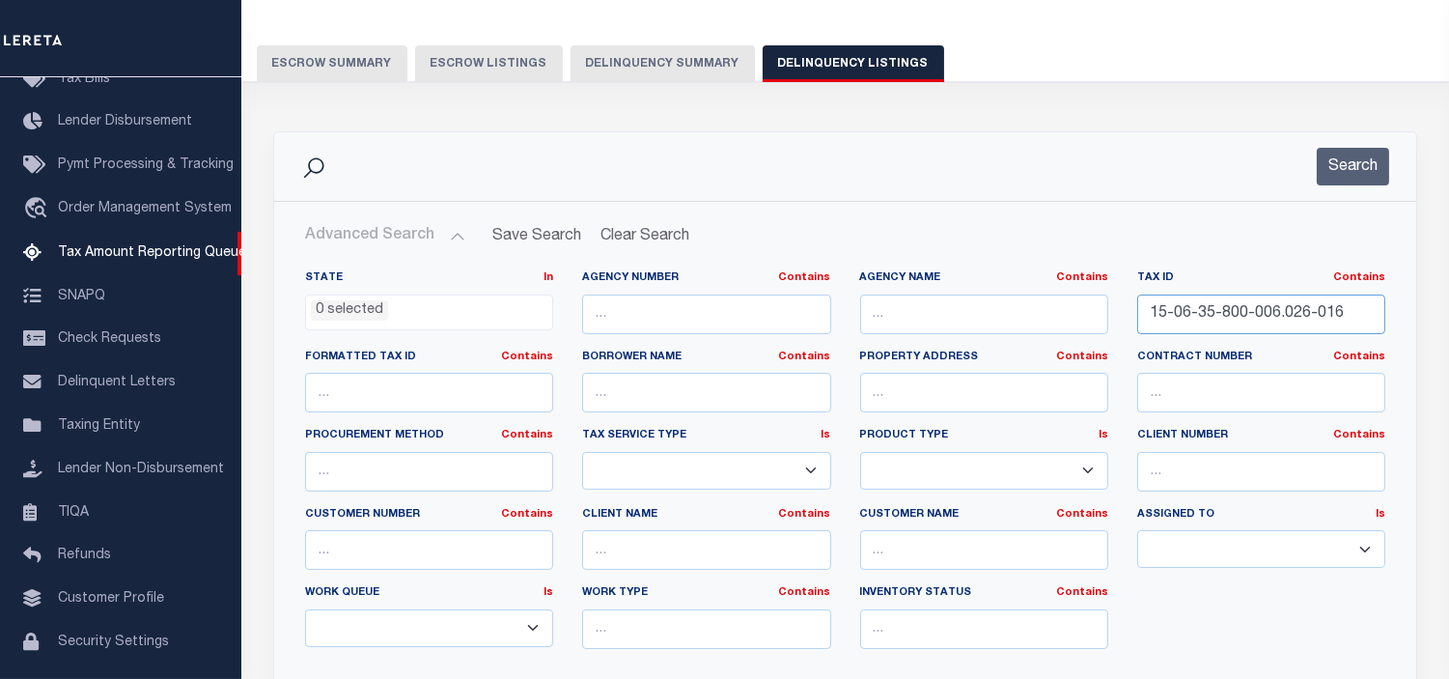
click at [1212, 306] on input "15-06-35-800-006.026-016" at bounding box center [1261, 314] width 248 height 40
paste input "63-021"
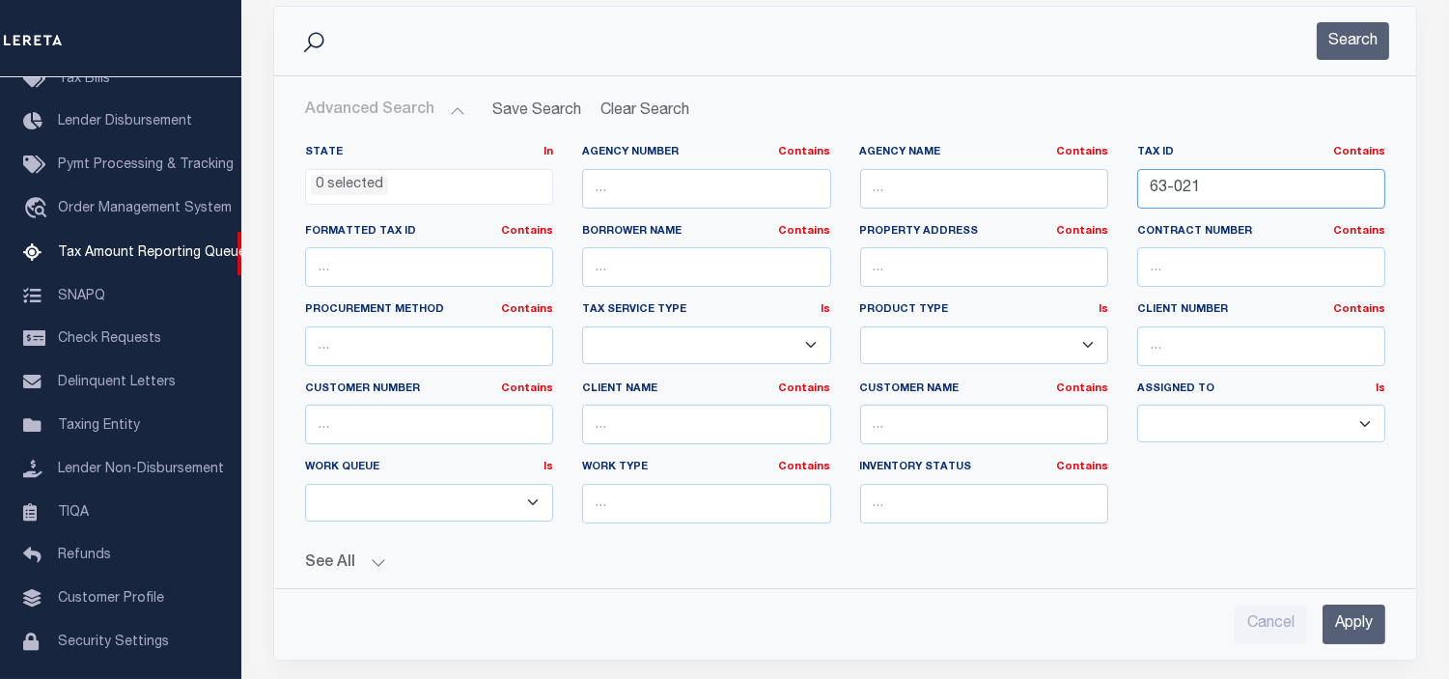
scroll to position [455, 0]
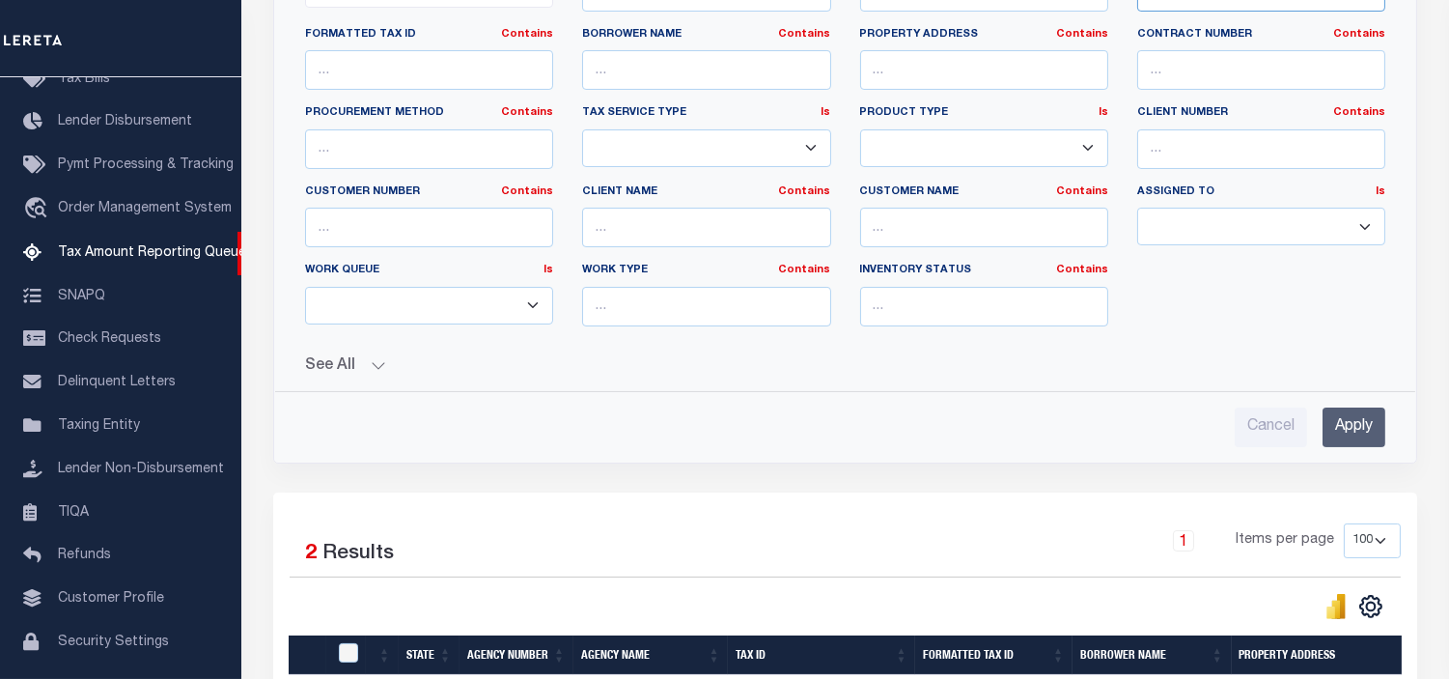
type input "63-021"
click at [1363, 444] on input "Apply" at bounding box center [1354, 427] width 63 height 40
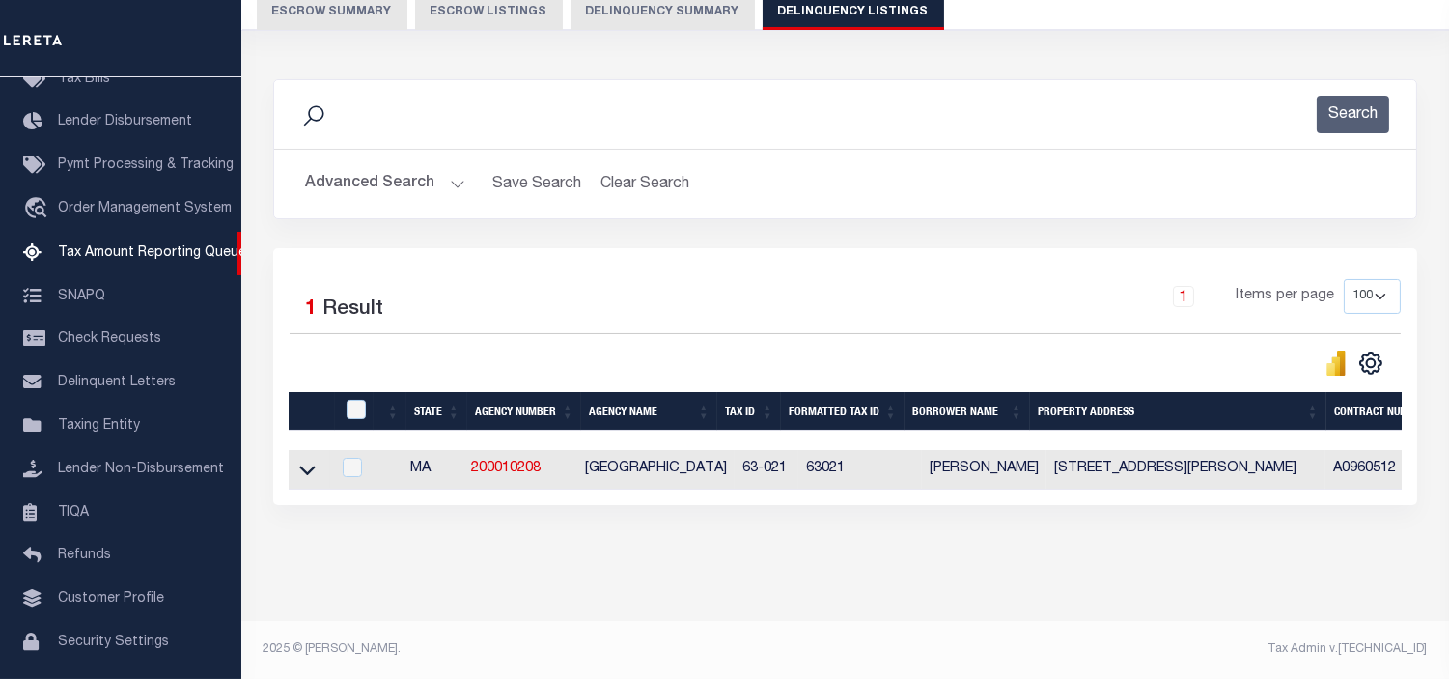
scroll to position [200, 0]
click at [307, 460] on icon at bounding box center [307, 470] width 16 height 20
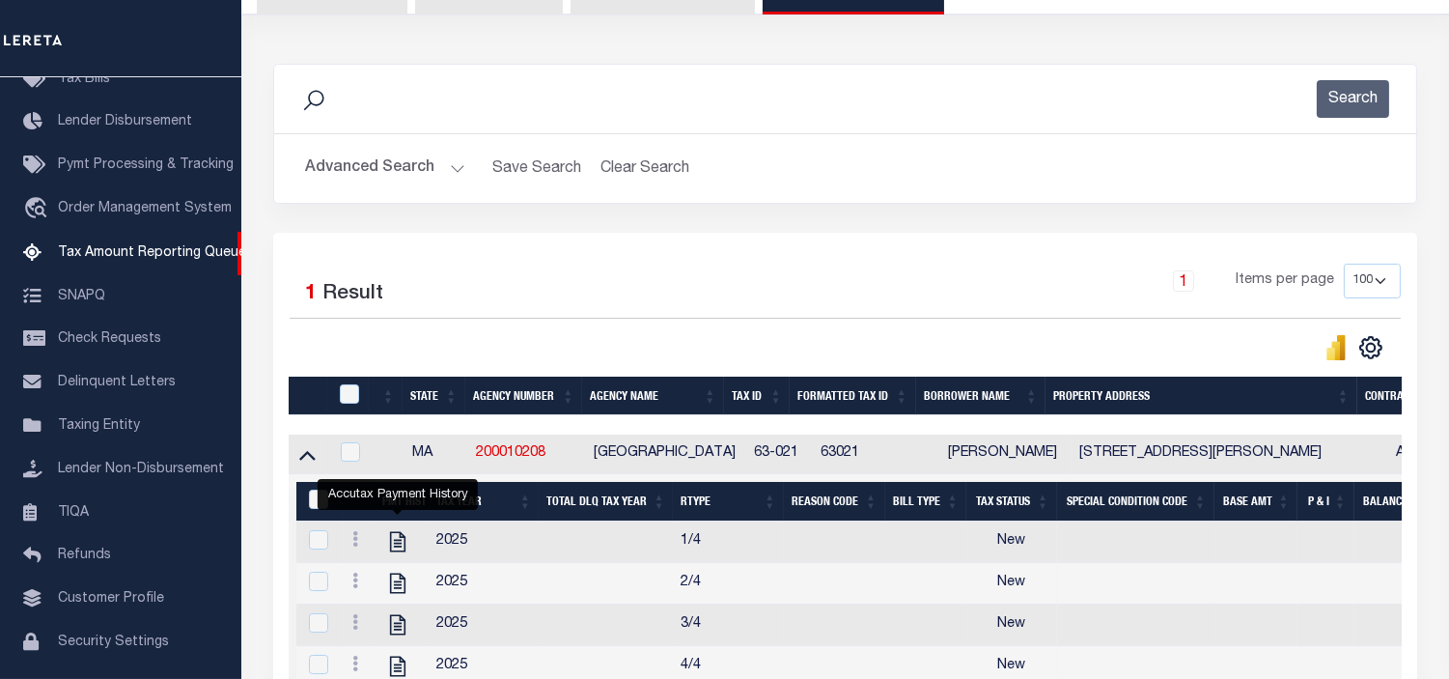
scroll to position [415, 0]
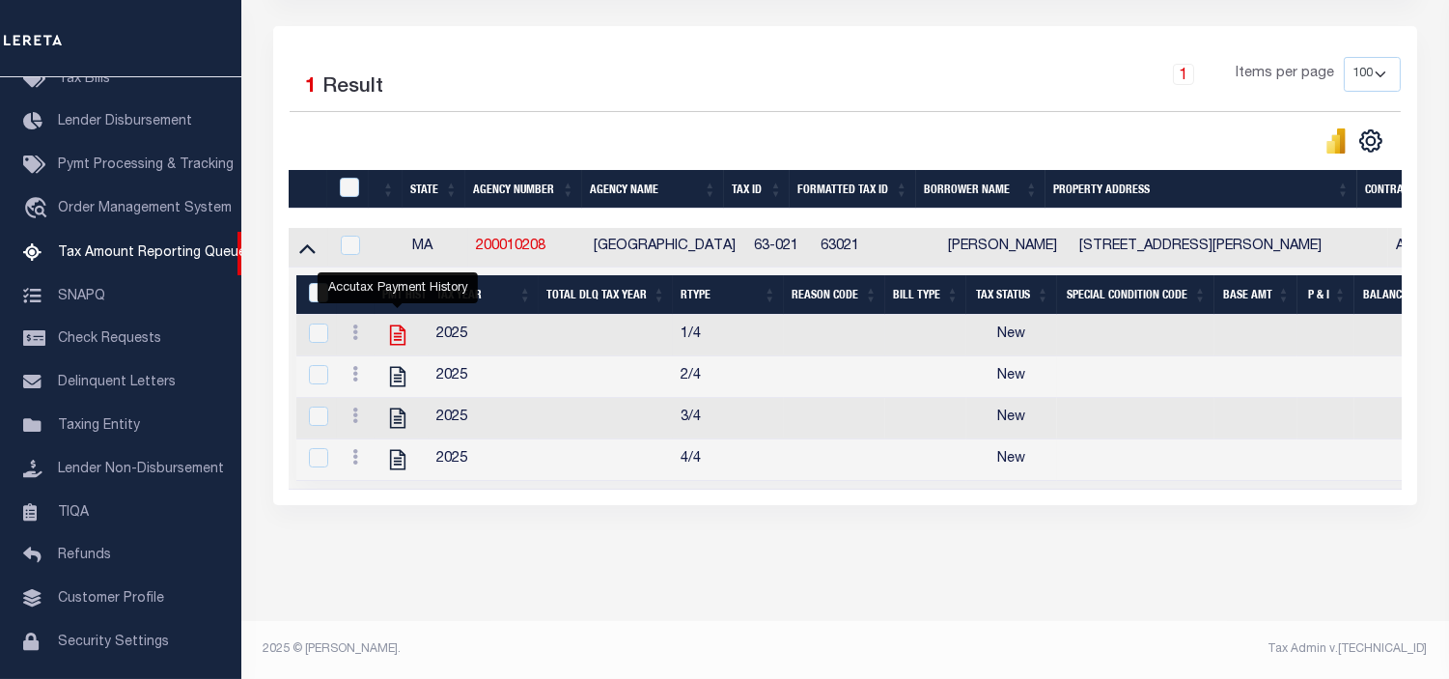
click at [392, 335] on icon "" at bounding box center [397, 334] width 25 height 25
checkbox input "true"
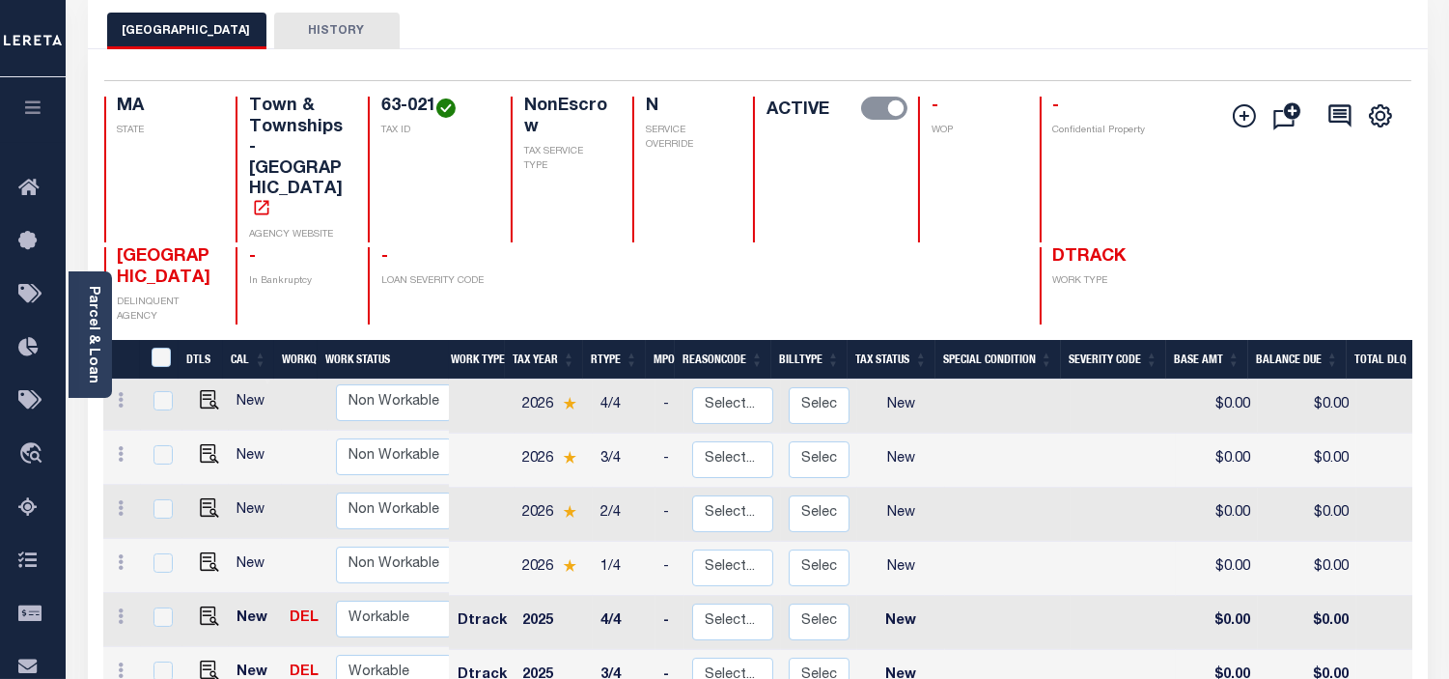
scroll to position [322, 0]
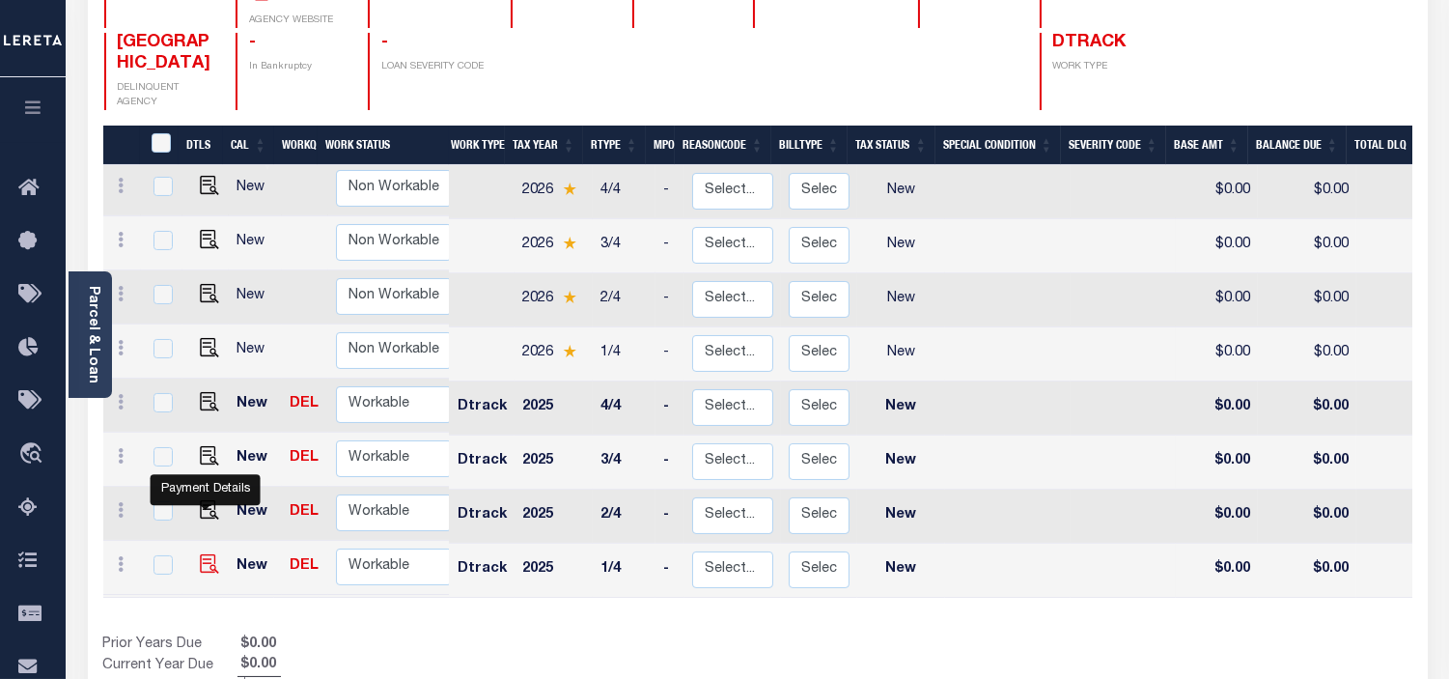
click at [201, 554] on img "" at bounding box center [209, 563] width 19 height 19
checkbox input "true"
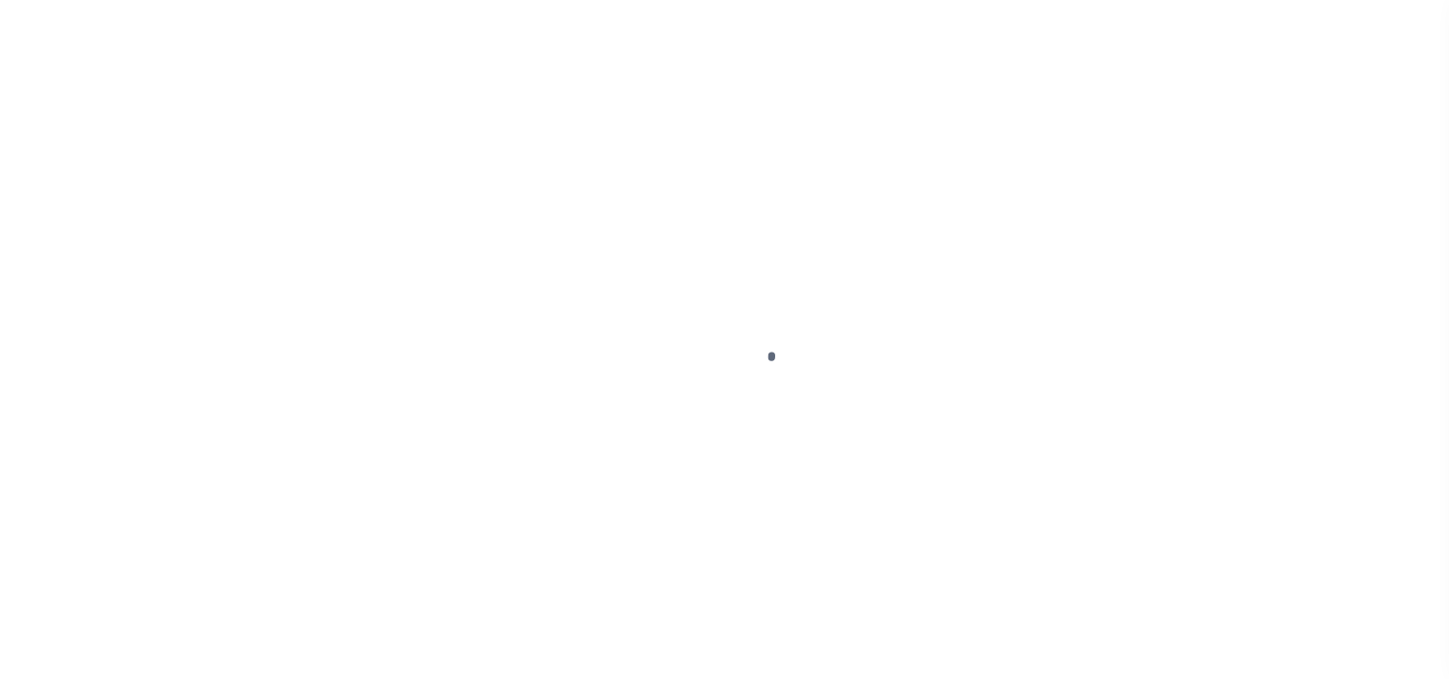
select select "NW2"
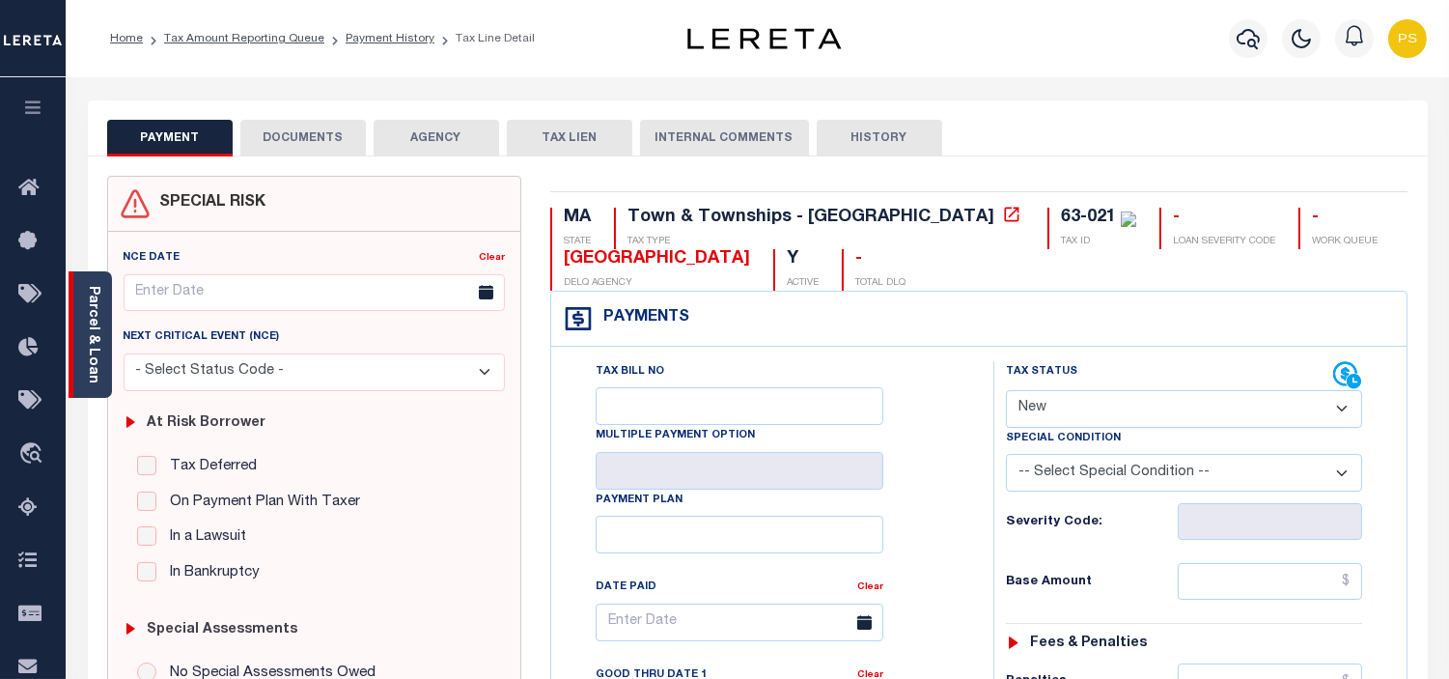
click at [91, 316] on link "Parcel & Loan" at bounding box center [93, 335] width 14 height 98
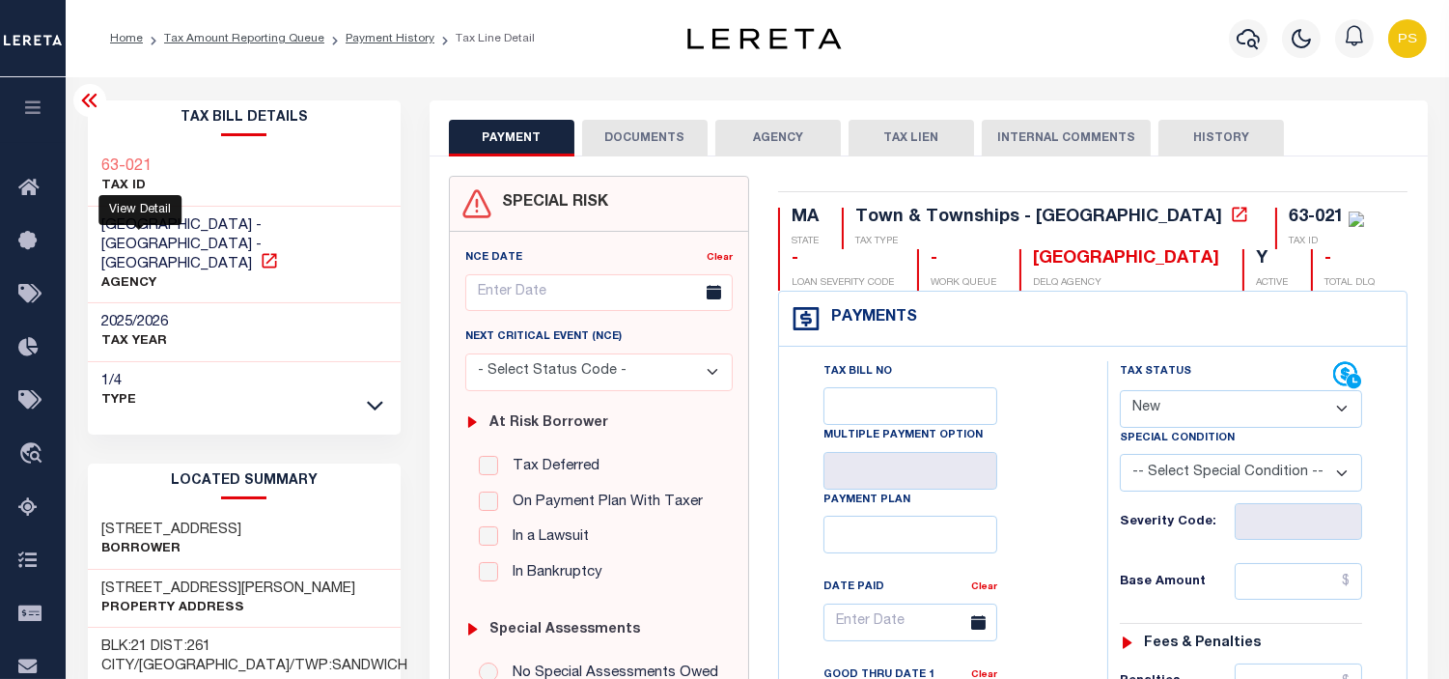
click at [260, 251] on icon at bounding box center [269, 260] width 19 height 19
